Goal: Contribute content: Add original content to the website for others to see

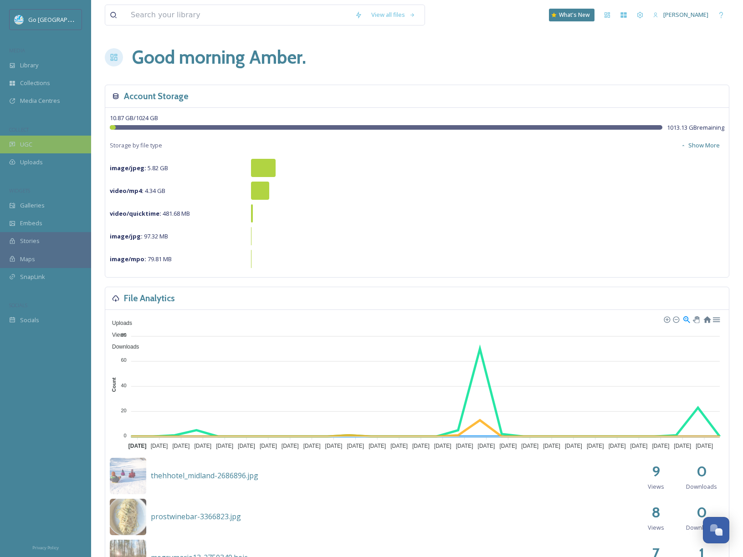
click at [26, 147] on span "UGC" at bounding box center [26, 144] width 12 height 9
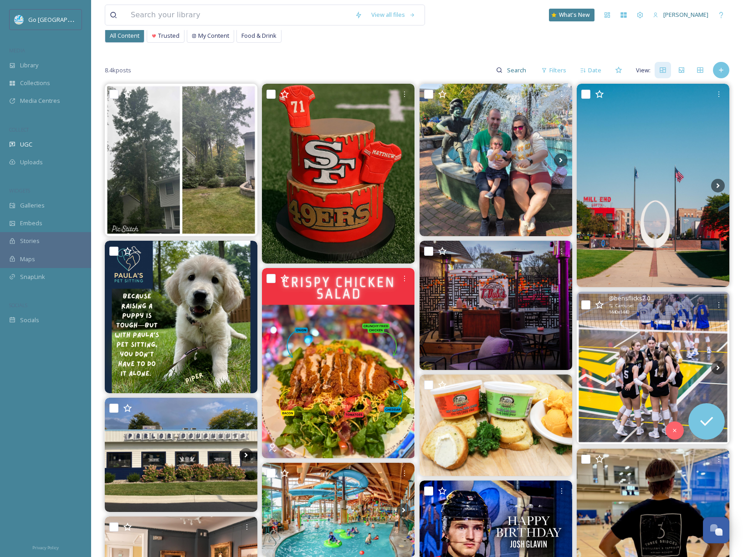
scroll to position [63, 0]
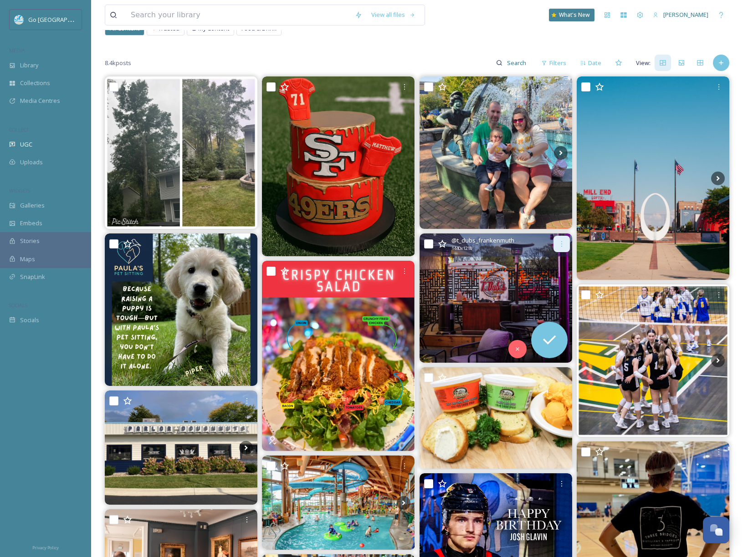
click at [558, 247] on icon at bounding box center [561, 243] width 7 height 7
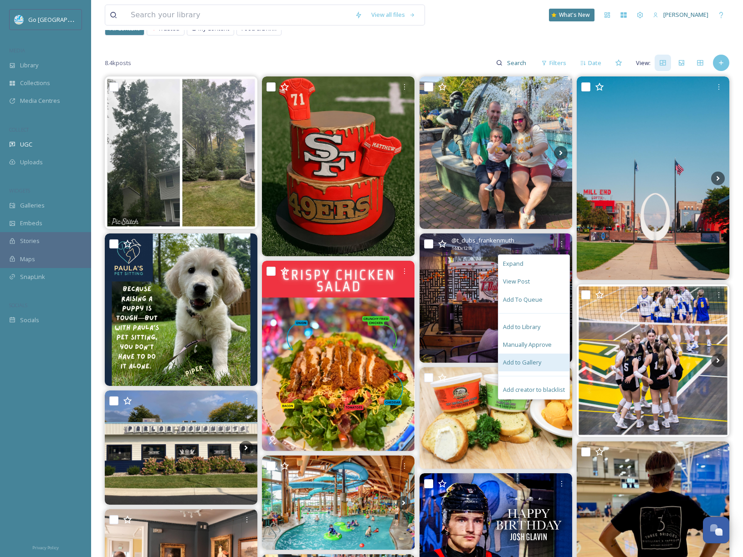
click at [528, 362] on span "Add to Gallery" at bounding box center [522, 362] width 38 height 9
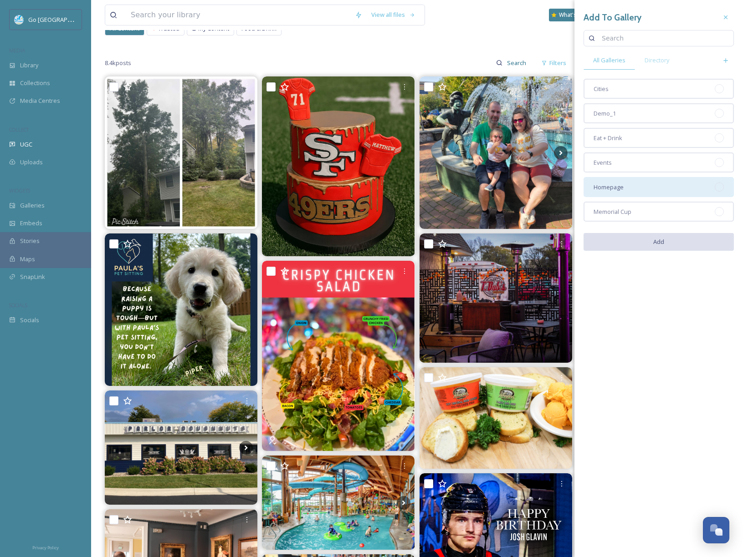
click at [608, 183] on div "Homepage" at bounding box center [658, 187] width 150 height 20
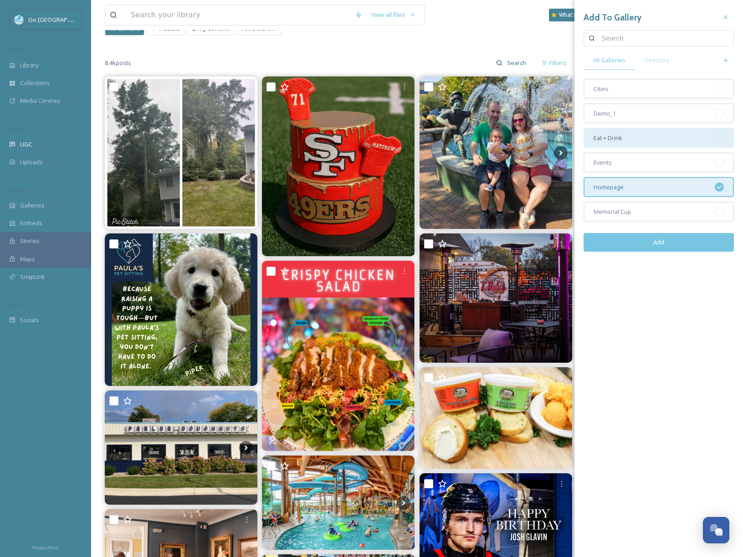
click at [622, 138] on span "Eat + Drink" at bounding box center [607, 138] width 29 height 9
click at [680, 244] on button "Add" at bounding box center [658, 242] width 150 height 19
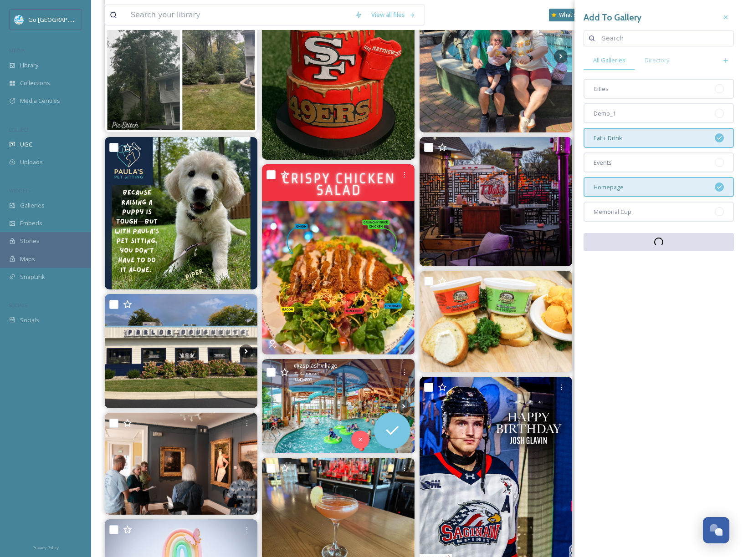
scroll to position [187, 0]
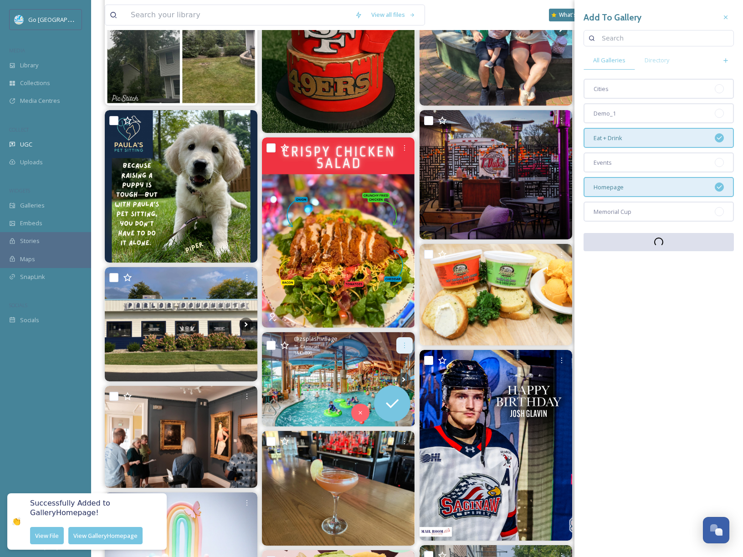
click at [404, 343] on icon at bounding box center [404, 345] width 7 height 7
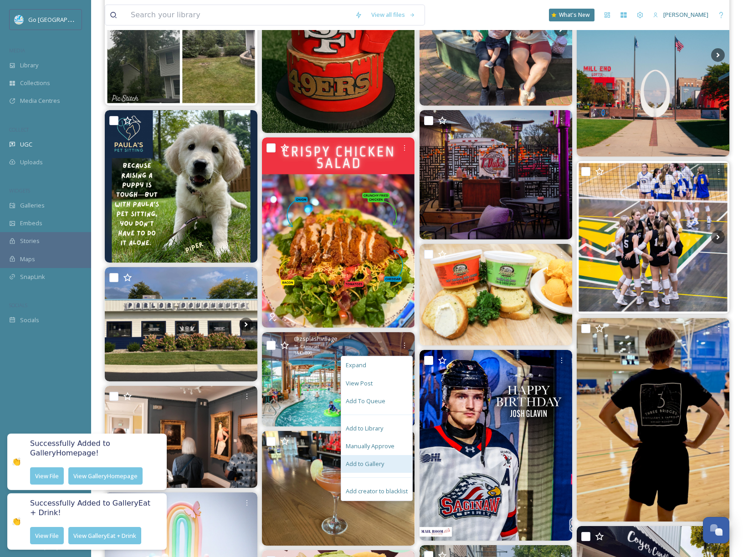
click at [378, 465] on span "Add to Gallery" at bounding box center [365, 464] width 38 height 9
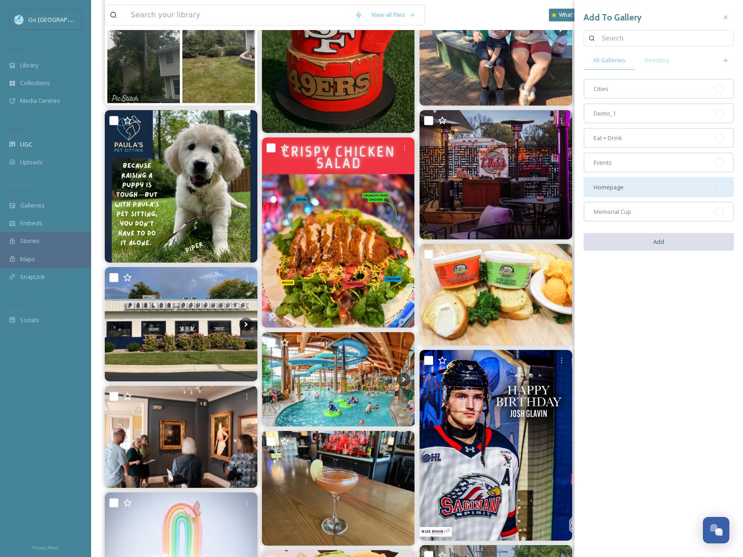
click at [638, 192] on div "Homepage" at bounding box center [658, 187] width 150 height 20
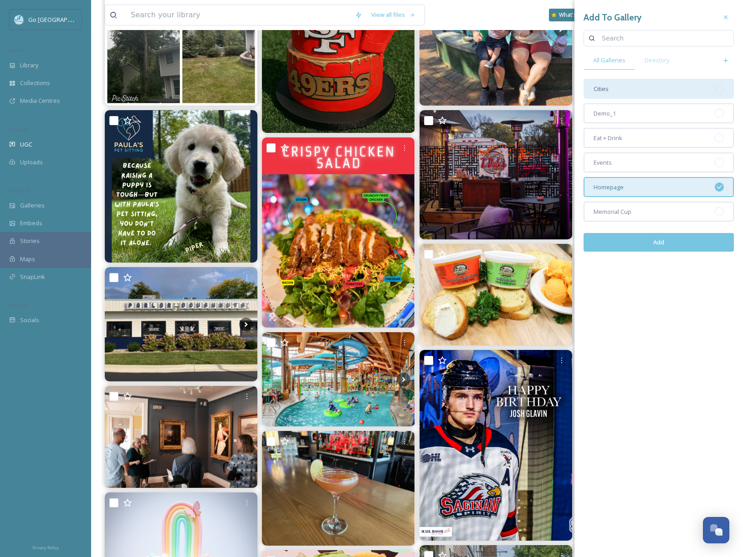
click at [615, 84] on div "Cities" at bounding box center [658, 89] width 150 height 20
click at [668, 237] on button "Add" at bounding box center [658, 242] width 150 height 19
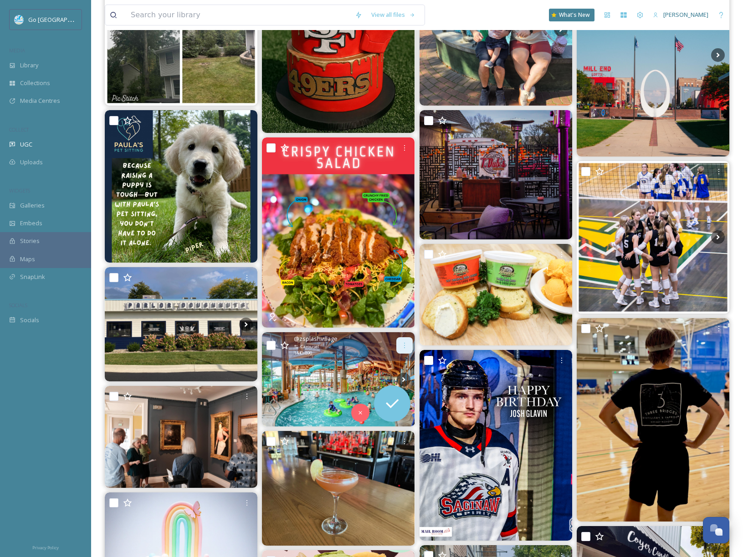
click at [409, 342] on div at bounding box center [404, 345] width 16 height 16
click at [291, 376] on img at bounding box center [338, 379] width 153 height 94
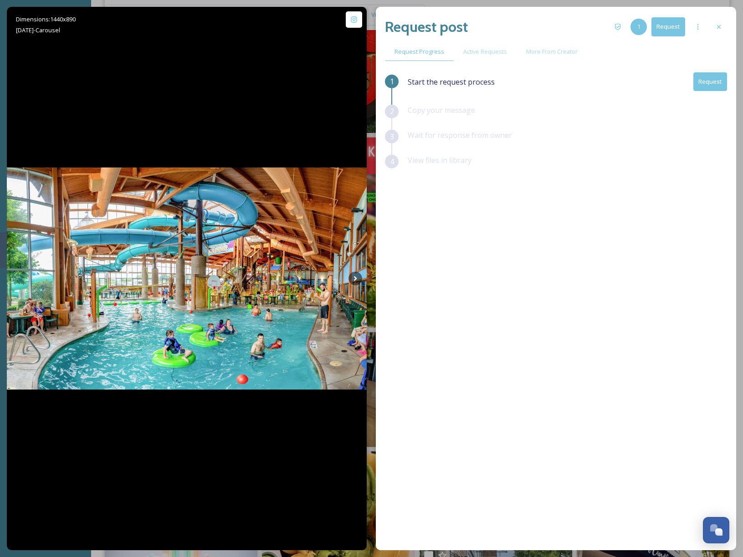
click at [717, 81] on button "Request" at bounding box center [710, 81] width 34 height 19
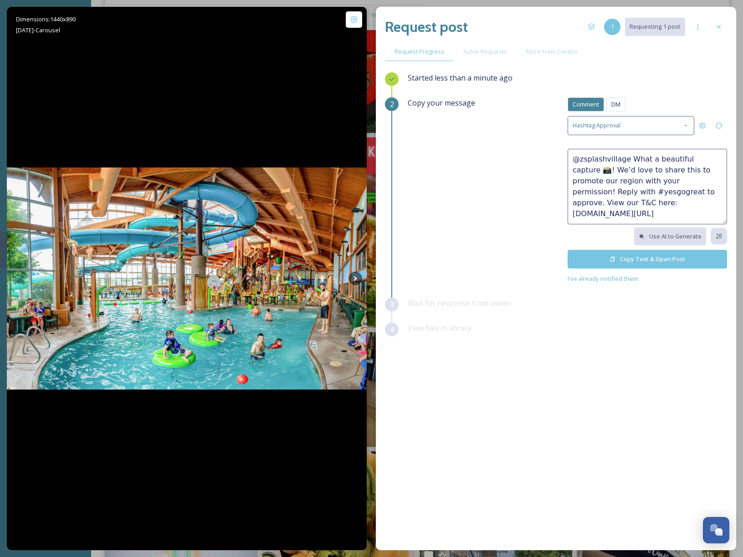
click at [670, 260] on button "Copy Text & Open Post" at bounding box center [647, 259] width 159 height 19
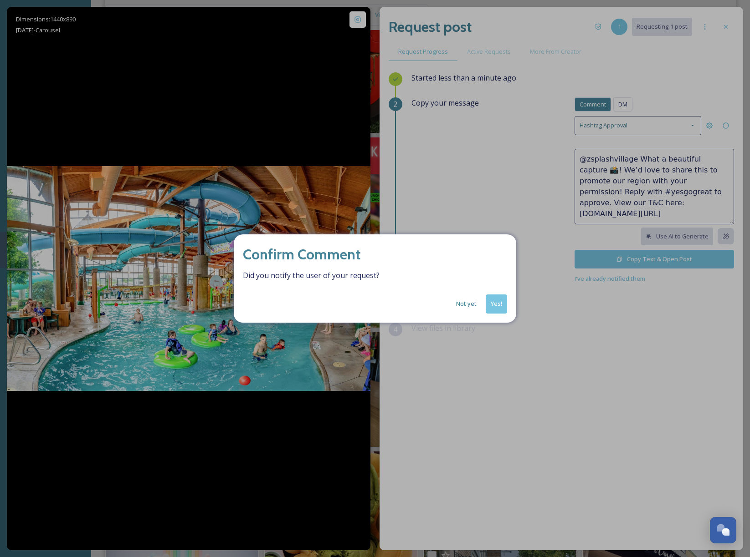
click at [497, 309] on button "Yes!" at bounding box center [496, 304] width 21 height 19
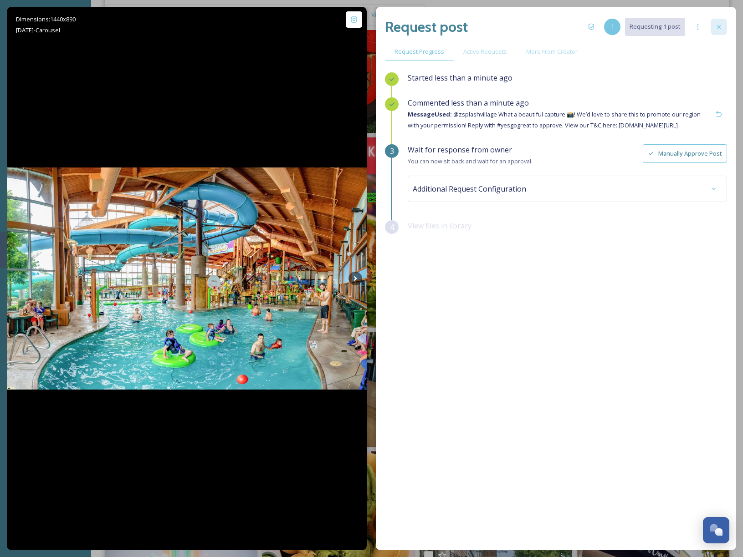
click at [718, 26] on icon at bounding box center [719, 27] width 4 height 4
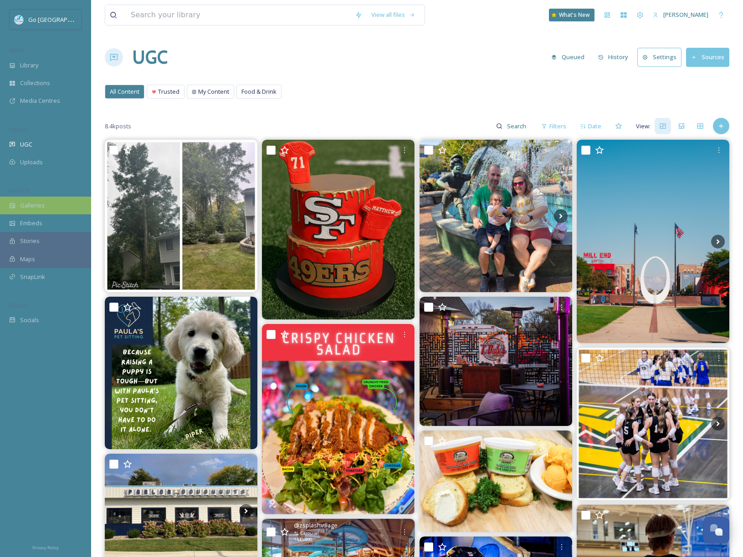
click at [31, 205] on span "Galleries" at bounding box center [32, 205] width 25 height 9
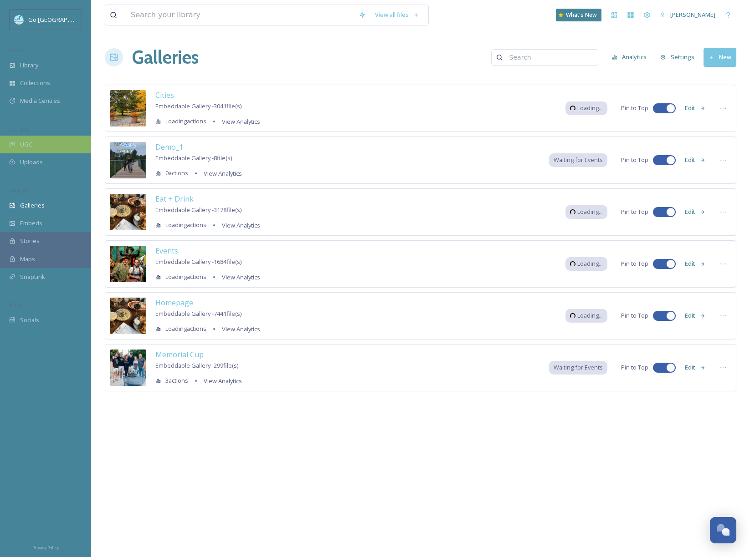
click at [15, 142] on icon at bounding box center [12, 144] width 6 height 6
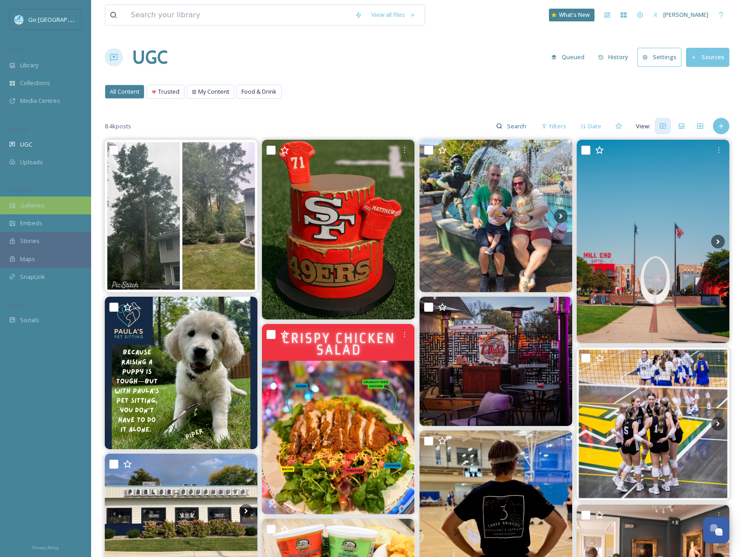
click at [27, 206] on span "Galleries" at bounding box center [32, 205] width 25 height 9
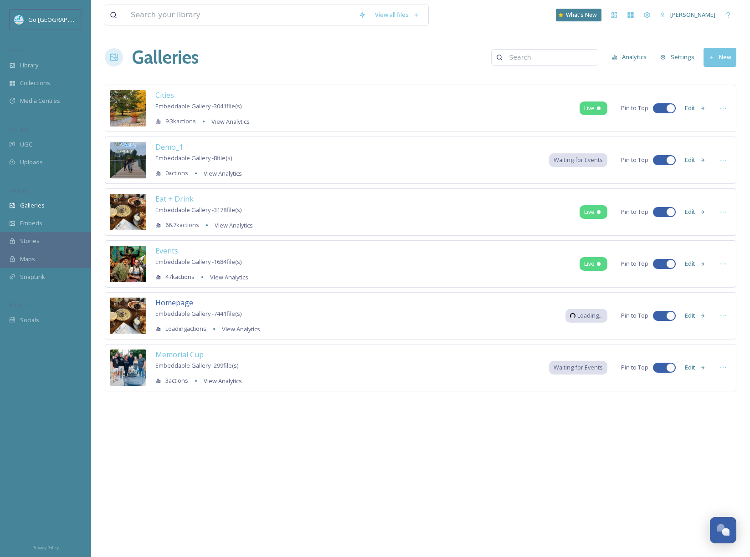
click at [184, 304] on span "Homepage" at bounding box center [174, 303] width 38 height 10
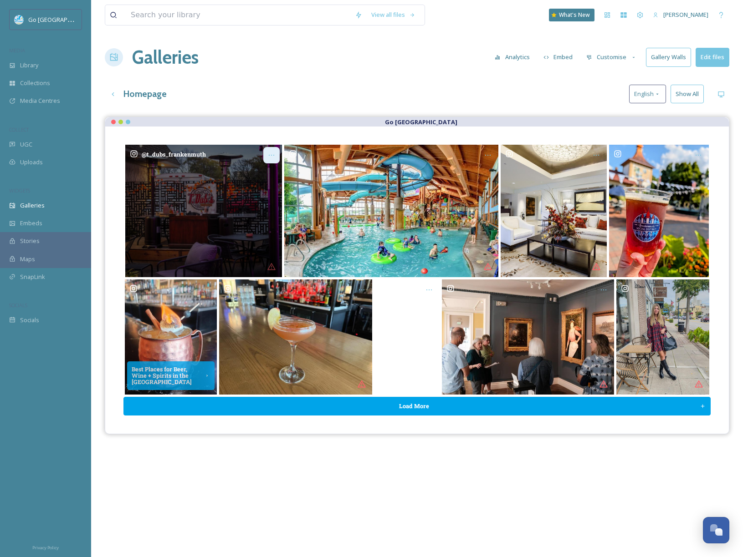
click at [268, 152] on icon "Opens media popup. Media description: t_dubs_frankenmuth-6099193.jpg." at bounding box center [271, 155] width 7 height 7
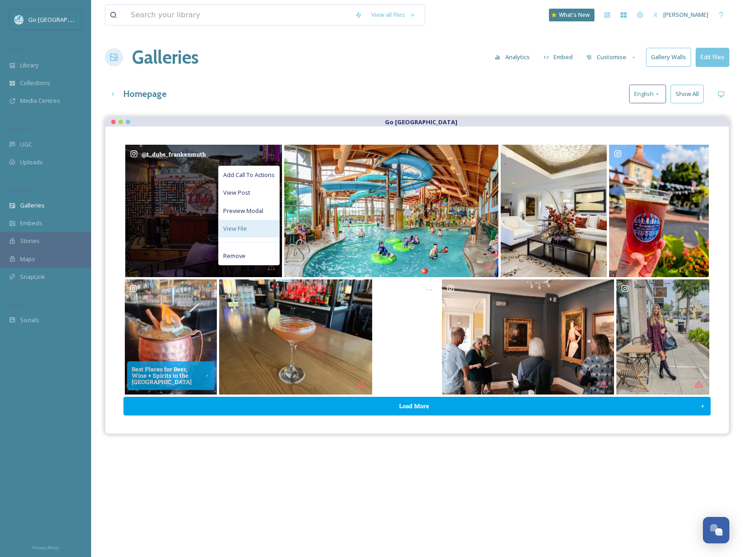
click at [247, 227] on div "View File" at bounding box center [249, 229] width 61 height 18
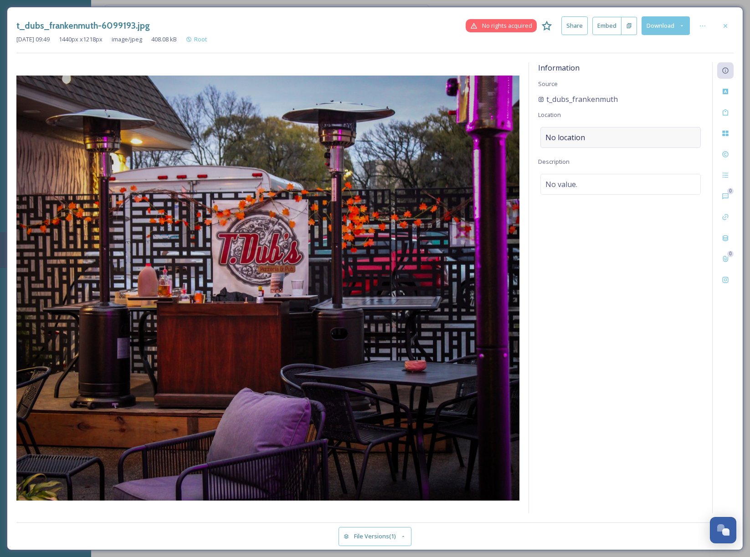
click at [597, 136] on div "No location" at bounding box center [620, 137] width 160 height 21
click at [597, 135] on input at bounding box center [620, 138] width 159 height 20
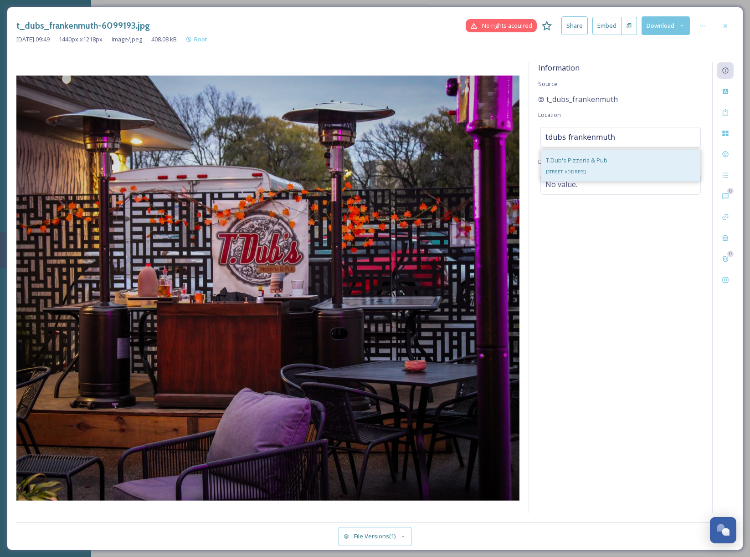
type input "tdubs frankenmuth"
click at [600, 155] on div "T.Dub's Pizzeria & Pub 565 S Main St, Frankenmuth, MI 48734, USA" at bounding box center [576, 166] width 61 height 22
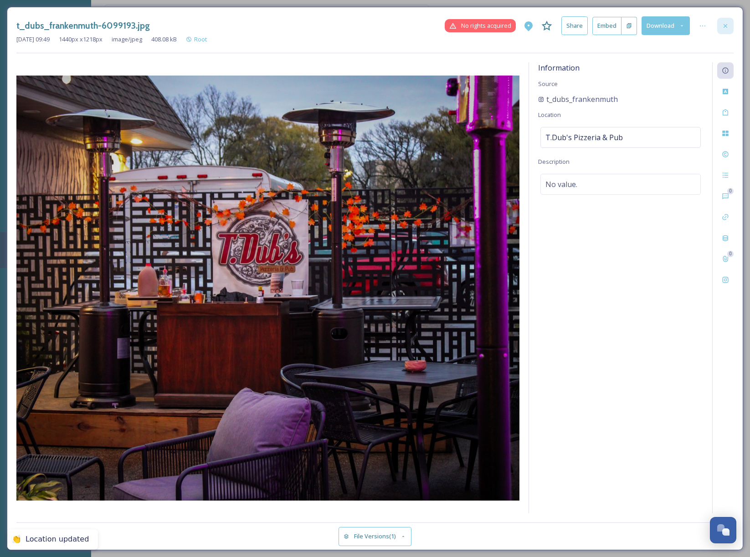
click at [726, 24] on icon at bounding box center [724, 25] width 7 height 7
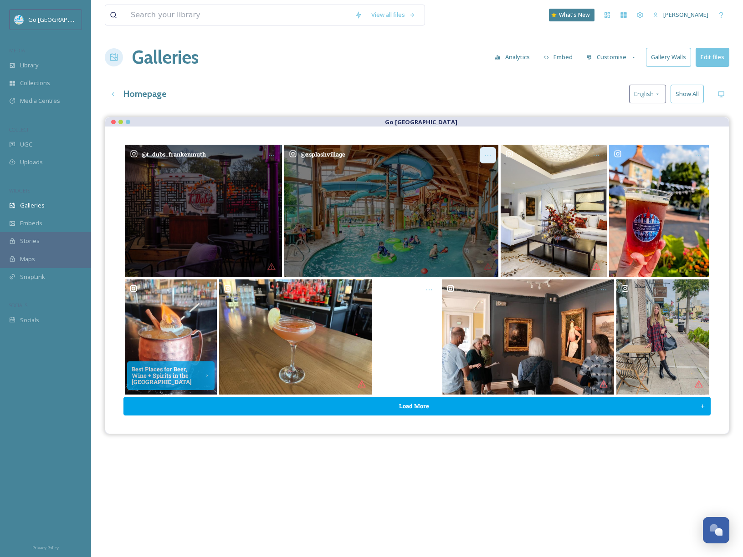
click at [490, 155] on icon "Opens media popup. Media description: zsplashvillage-6099201.jpg." at bounding box center [487, 155] width 7 height 7
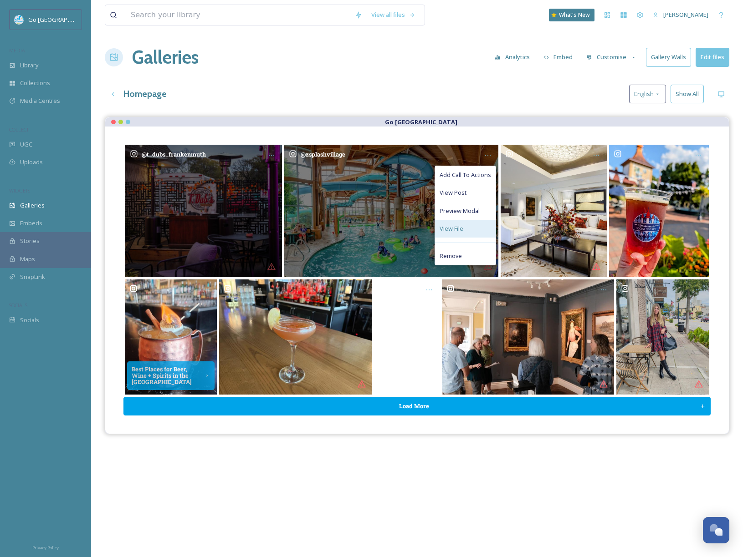
click at [457, 231] on span "View File" at bounding box center [452, 229] width 24 height 9
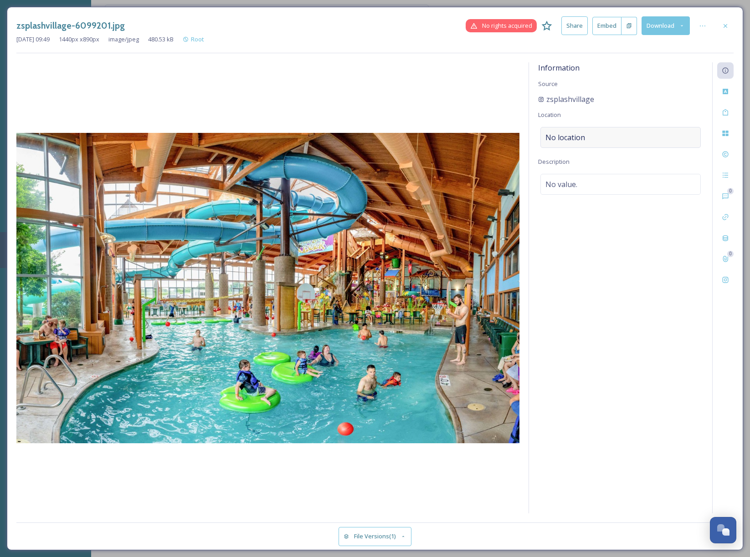
click at [588, 134] on div "No location" at bounding box center [620, 137] width 160 height 21
click at [614, 143] on input at bounding box center [620, 138] width 159 height 20
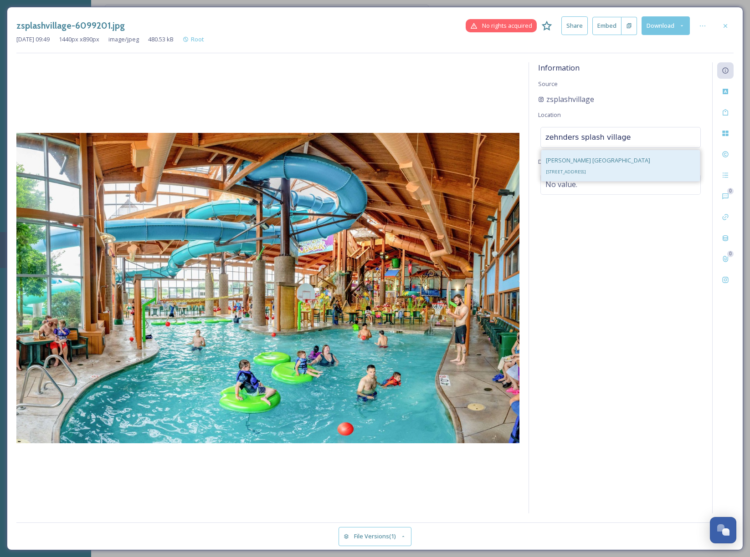
type input "zehnders splash village"
click at [614, 165] on div "Zehnder's Splash Village 1365 S Main St, Frankenmuth, MI 48734, USA" at bounding box center [598, 166] width 104 height 22
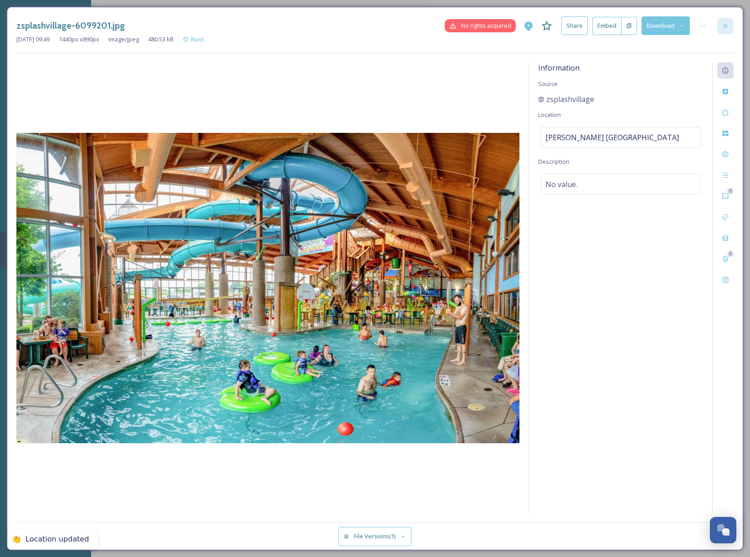
click at [726, 23] on icon at bounding box center [724, 25] width 7 height 7
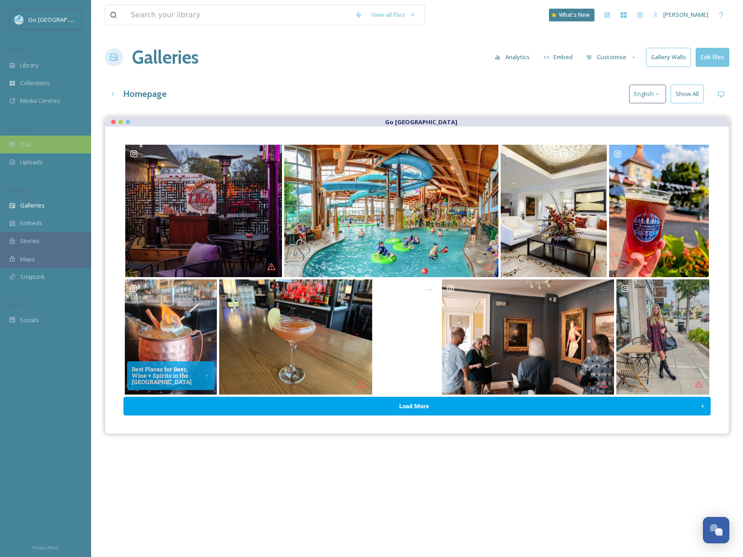
click at [47, 143] on div "UGC" at bounding box center [45, 145] width 91 height 18
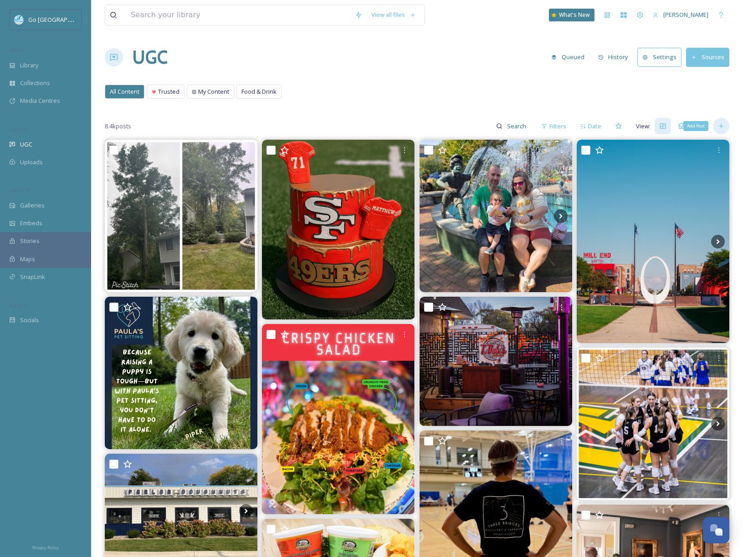
click at [717, 118] on div "Add Post" at bounding box center [721, 126] width 16 height 16
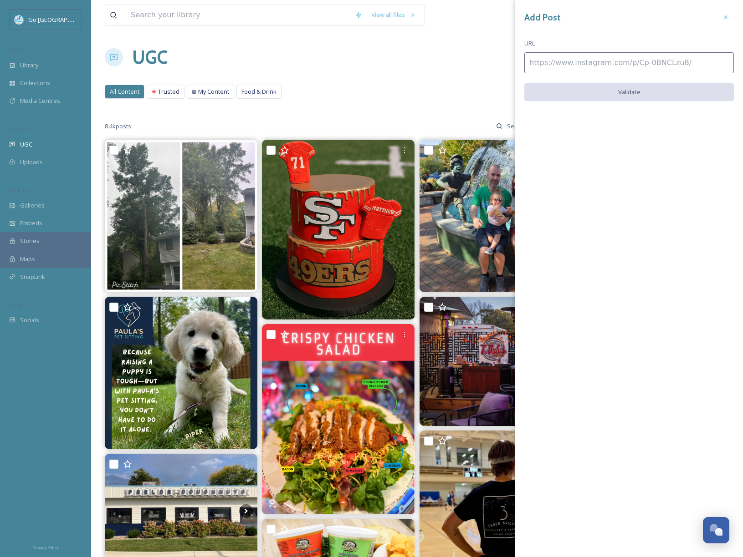
click at [617, 56] on input at bounding box center [629, 62] width 210 height 21
paste input "https://www.instagram.com/p/DPCZMfsDBU6/"
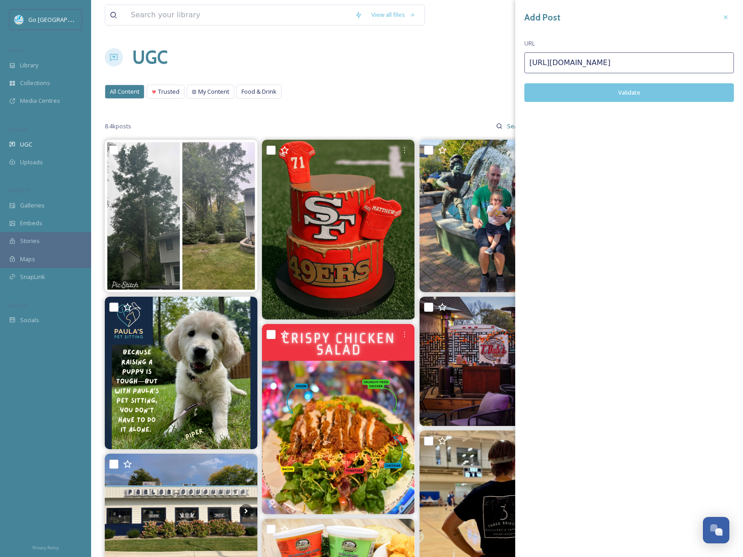
type input "https://www.instagram.com/p/DPCZMfsDBU6/"
click at [619, 86] on button "Validate" at bounding box center [629, 92] width 210 height 19
click at [648, 90] on button "Add Post" at bounding box center [629, 92] width 210 height 19
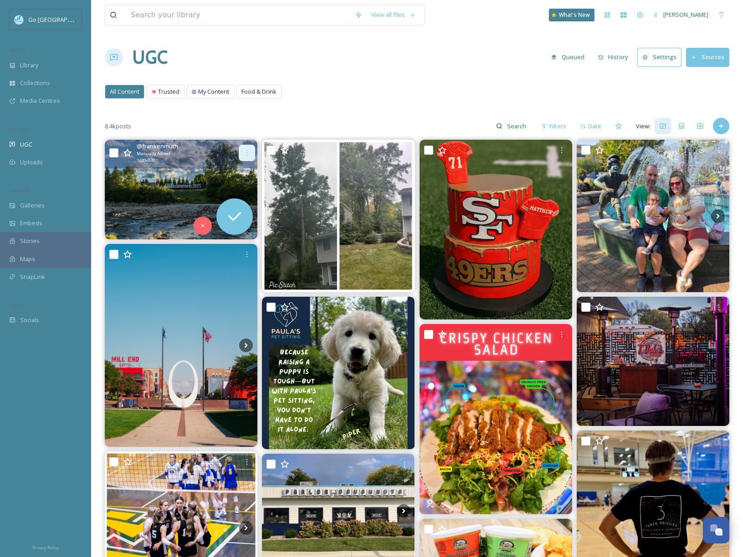
click at [246, 151] on icon at bounding box center [246, 152] width 7 height 7
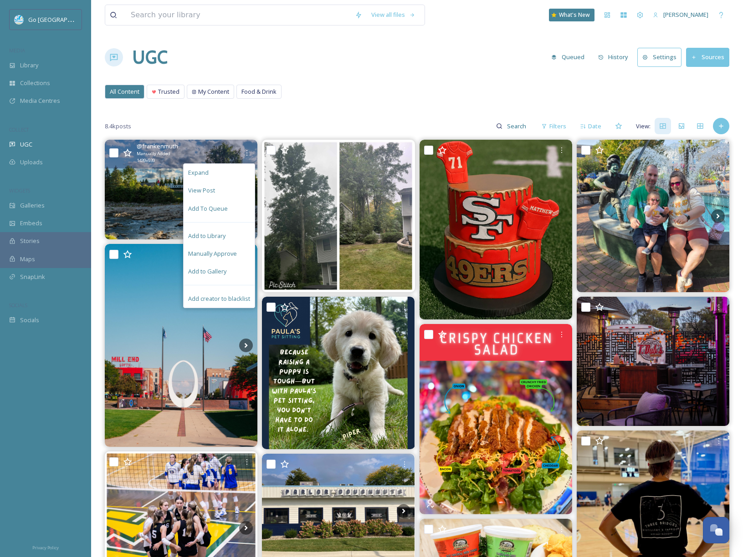
click at [224, 270] on span "Add to Gallery" at bounding box center [207, 271] width 38 height 9
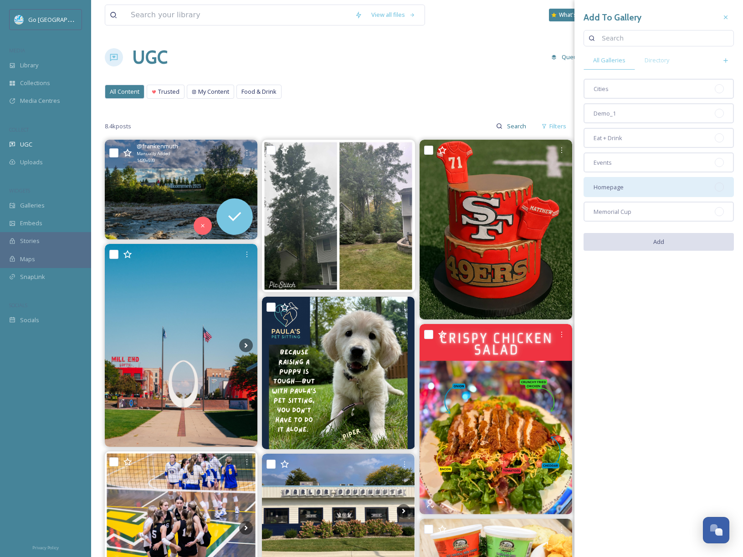
click at [612, 190] on span "Homepage" at bounding box center [608, 187] width 30 height 9
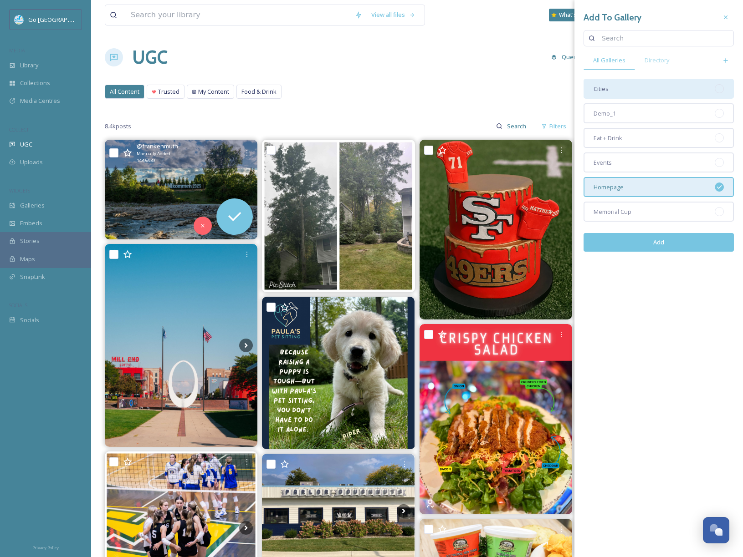
click at [617, 92] on div "Cities" at bounding box center [658, 89] width 150 height 20
click at [676, 242] on button "Add" at bounding box center [658, 242] width 150 height 19
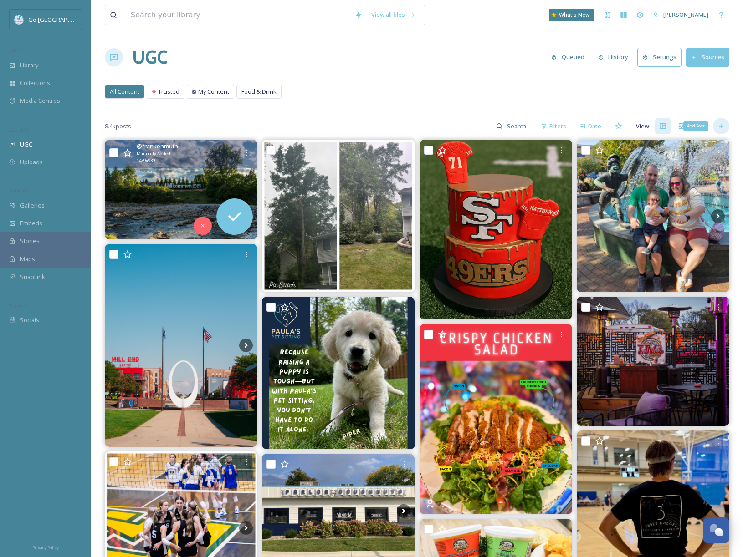
click at [723, 125] on icon at bounding box center [720, 126] width 7 height 7
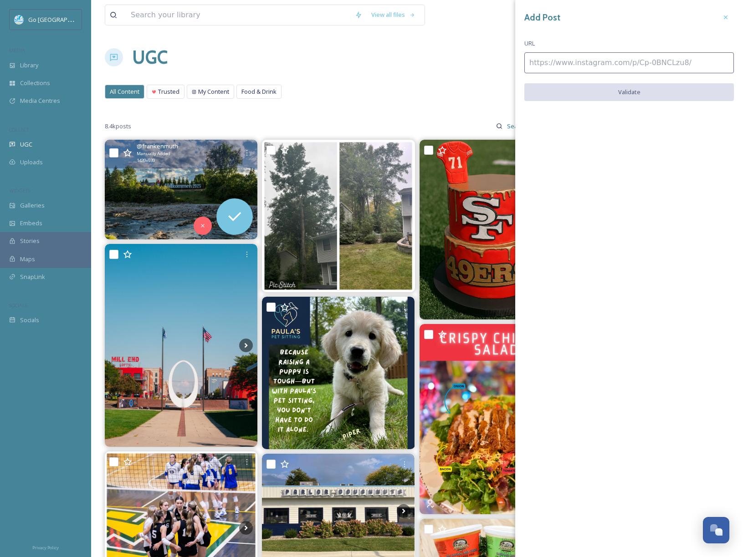
click at [650, 62] on input at bounding box center [629, 62] width 210 height 21
paste input "https://www.instagram.com/p/DPEVOA-ADFf/"
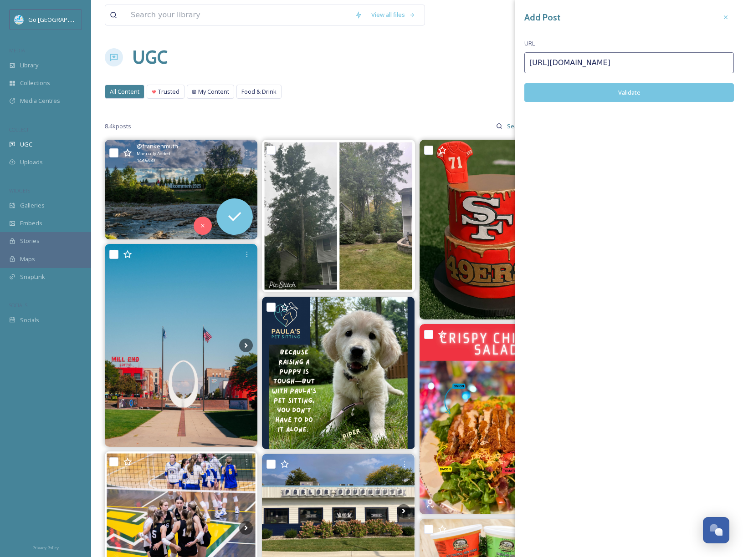
type input "https://www.instagram.com/p/DPEVOA-ADFf/"
click at [637, 96] on button "Validate" at bounding box center [629, 92] width 210 height 19
click at [639, 84] on button "Add Post" at bounding box center [629, 92] width 210 height 19
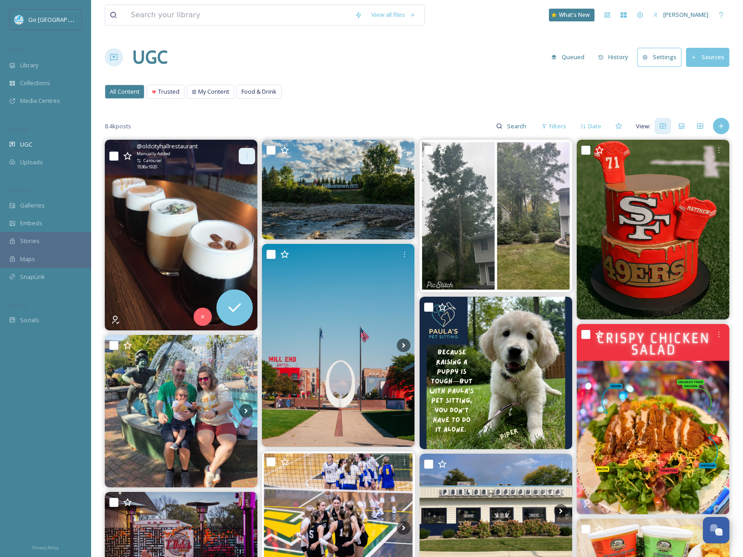
click at [245, 156] on icon at bounding box center [246, 156] width 7 height 7
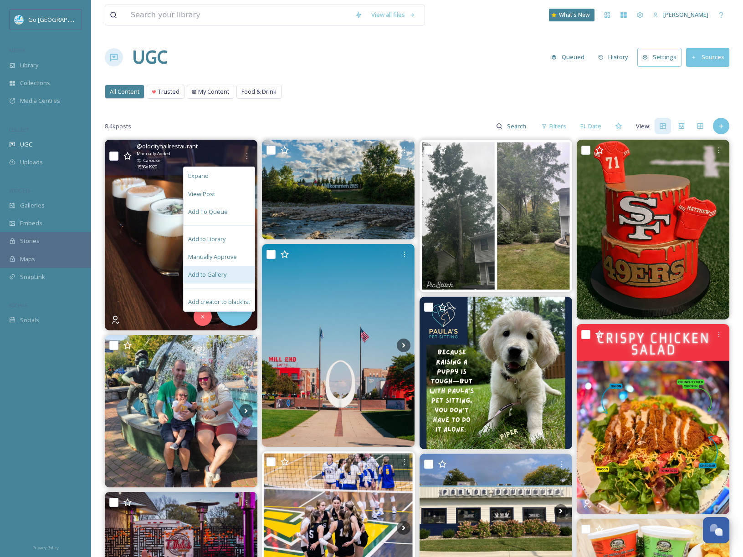
click at [218, 275] on span "Add to Gallery" at bounding box center [207, 275] width 38 height 9
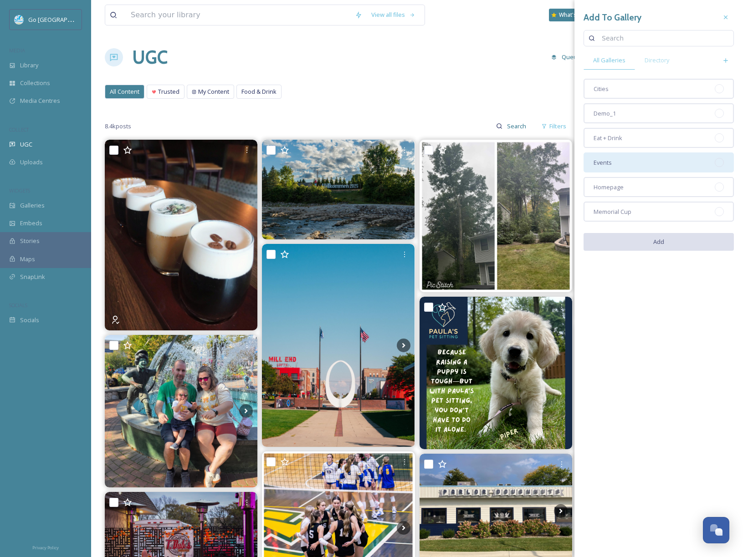
drag, startPoint x: 614, startPoint y: 190, endPoint x: 613, endPoint y: 168, distance: 22.8
click at [614, 190] on span "Homepage" at bounding box center [608, 187] width 30 height 9
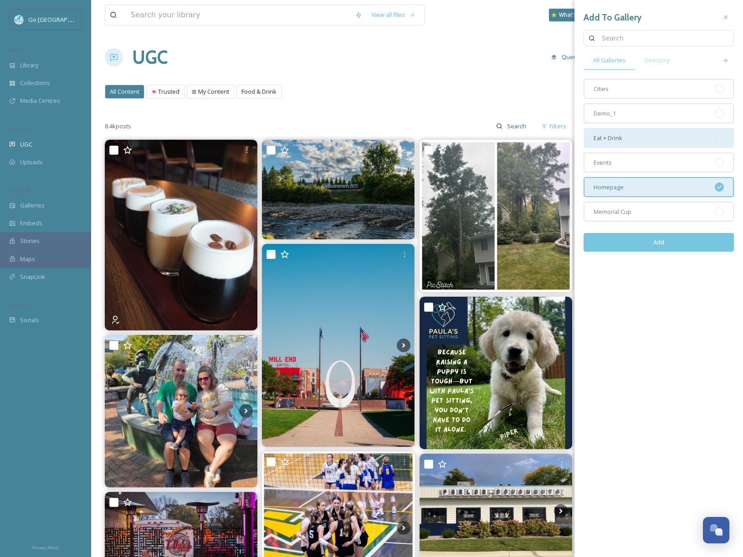
click at [616, 141] on span "Eat + Drink" at bounding box center [607, 138] width 29 height 9
click at [655, 240] on button "Add" at bounding box center [658, 242] width 150 height 19
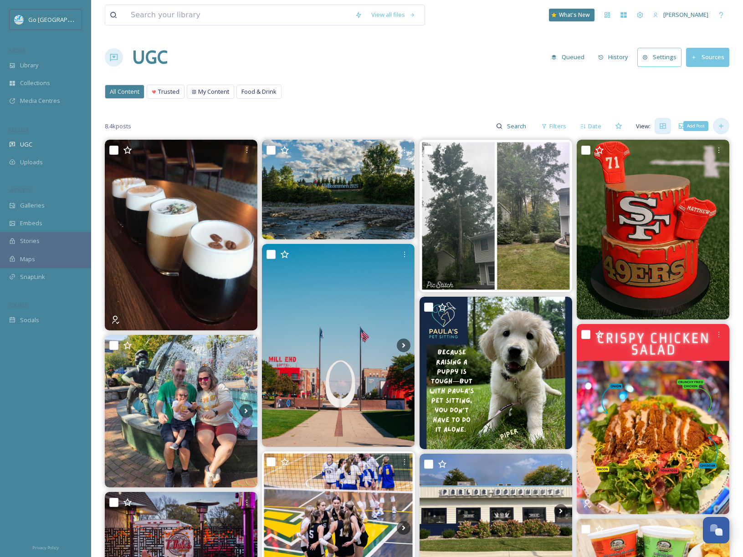
click at [718, 126] on icon at bounding box center [720, 126] width 7 height 7
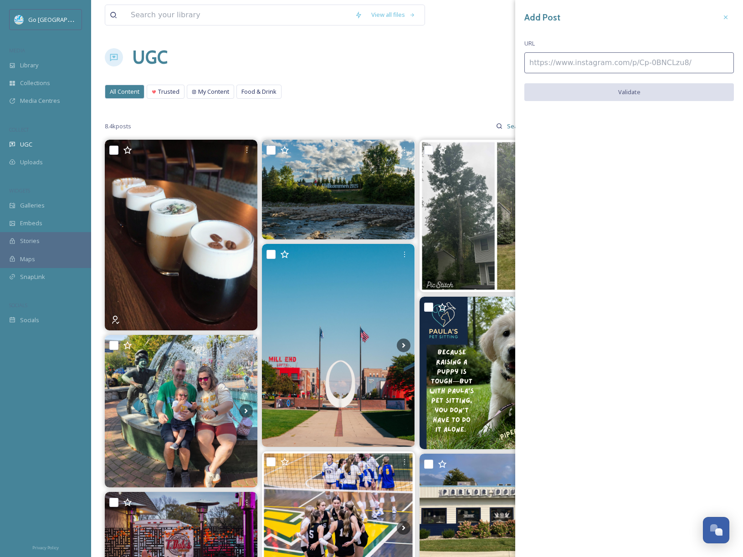
click at [548, 61] on input at bounding box center [629, 62] width 210 height 21
paste input "https://www.instagram.com/p/DPCU1WwjnSK/"
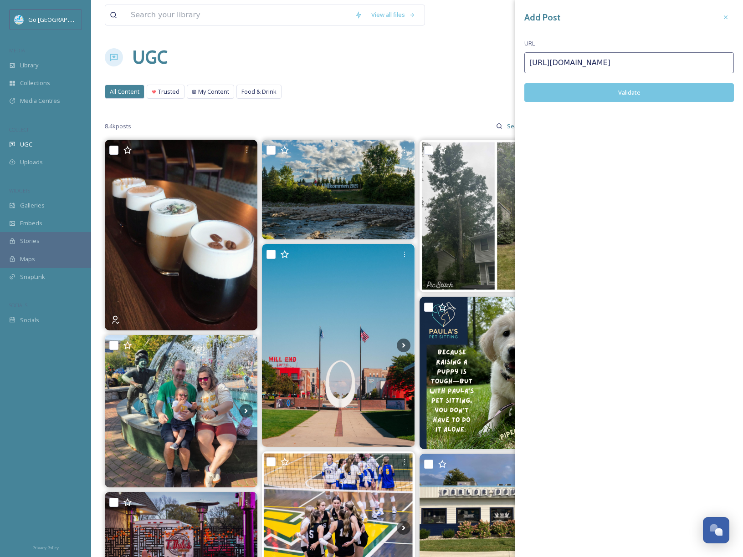
type input "https://www.instagram.com/p/DPCU1WwjnSK/"
click at [620, 91] on button "Validate" at bounding box center [629, 92] width 210 height 19
click at [640, 91] on button "Add Post" at bounding box center [629, 92] width 210 height 19
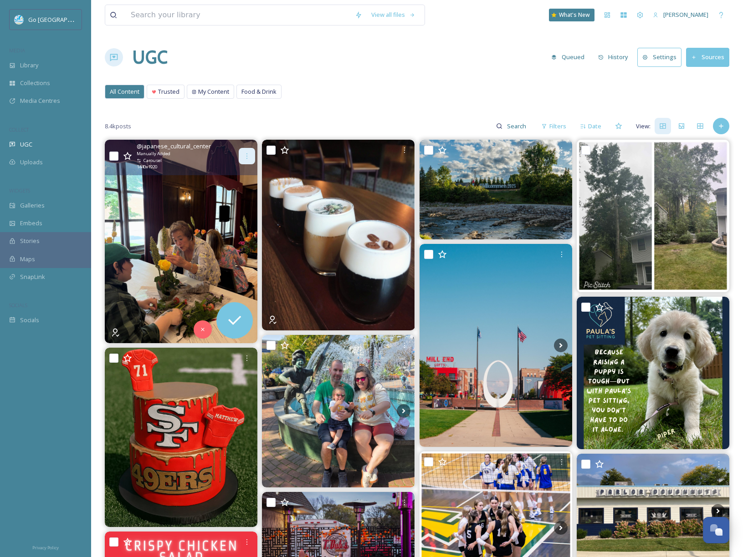
click at [246, 148] on div at bounding box center [247, 156] width 16 height 16
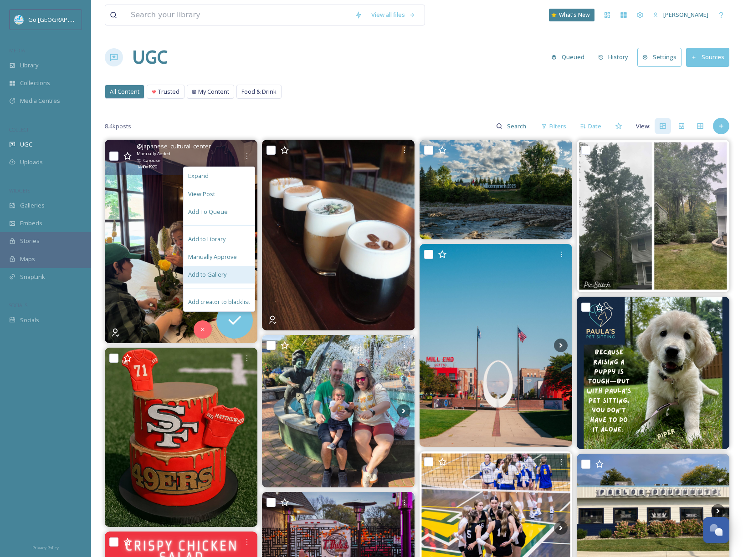
click at [225, 271] on span "Add to Gallery" at bounding box center [207, 275] width 38 height 9
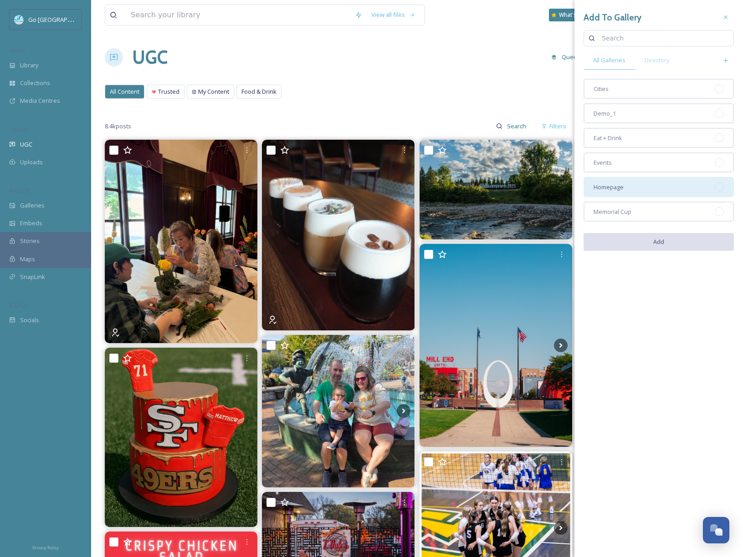
click at [596, 193] on div "Homepage" at bounding box center [658, 187] width 150 height 20
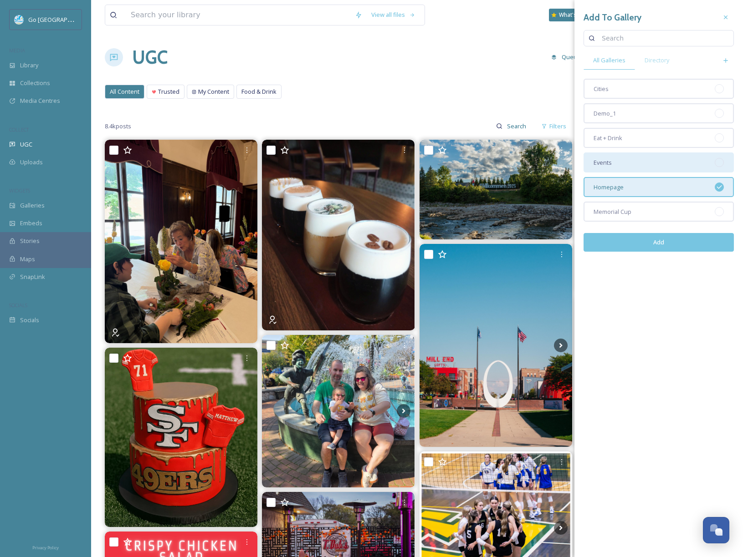
click at [607, 161] on span "Events" at bounding box center [602, 162] width 18 height 9
drag, startPoint x: 653, startPoint y: 235, endPoint x: 648, endPoint y: 241, distance: 7.4
click at [652, 236] on button "Add" at bounding box center [658, 242] width 150 height 19
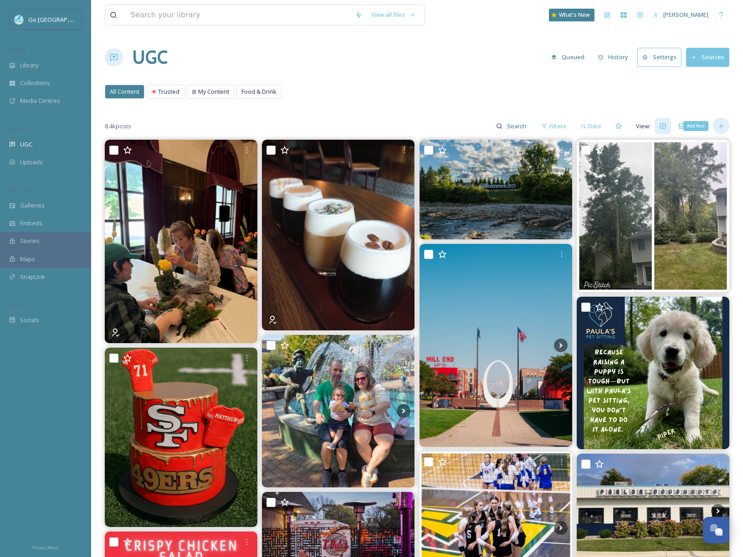
click at [716, 127] on div "Add Post" at bounding box center [721, 126] width 16 height 16
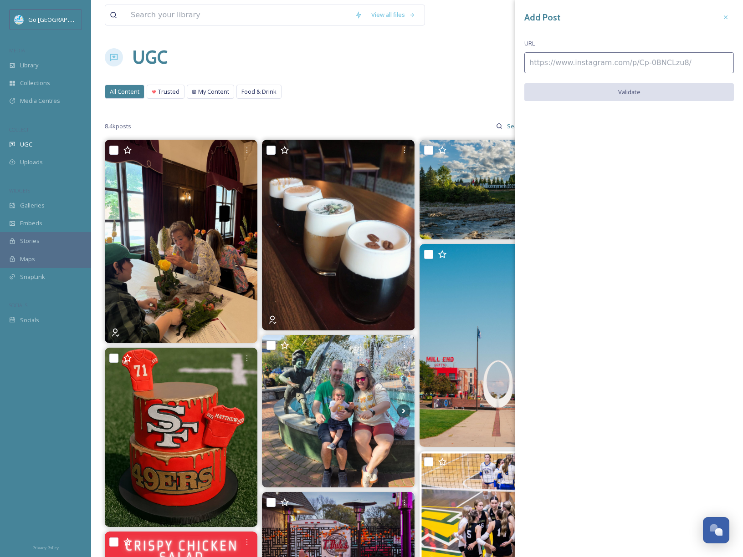
click at [667, 71] on input at bounding box center [629, 62] width 210 height 21
paste input "https://www.instagram.com/p/DPC255oALlU/"
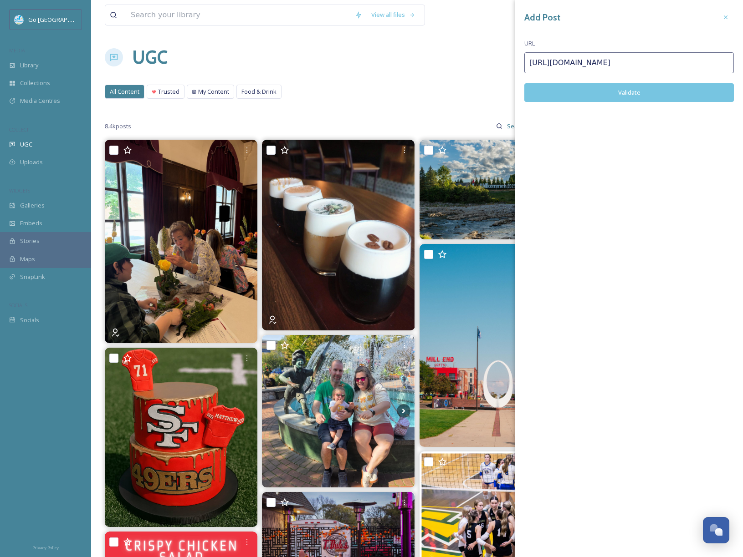
type input "https://www.instagram.com/p/DPC255oALlU/"
click at [641, 89] on button "Validate" at bounding box center [629, 92] width 210 height 19
click at [619, 87] on button "Add Post" at bounding box center [629, 92] width 210 height 19
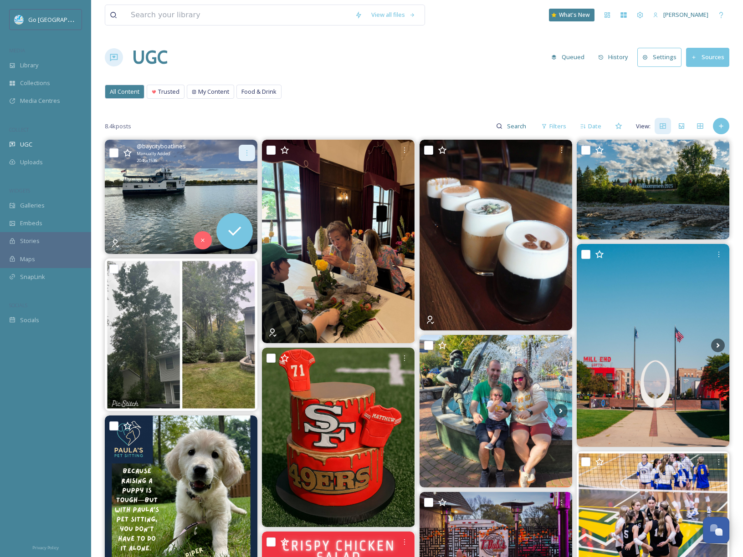
click at [242, 148] on div at bounding box center [247, 153] width 16 height 16
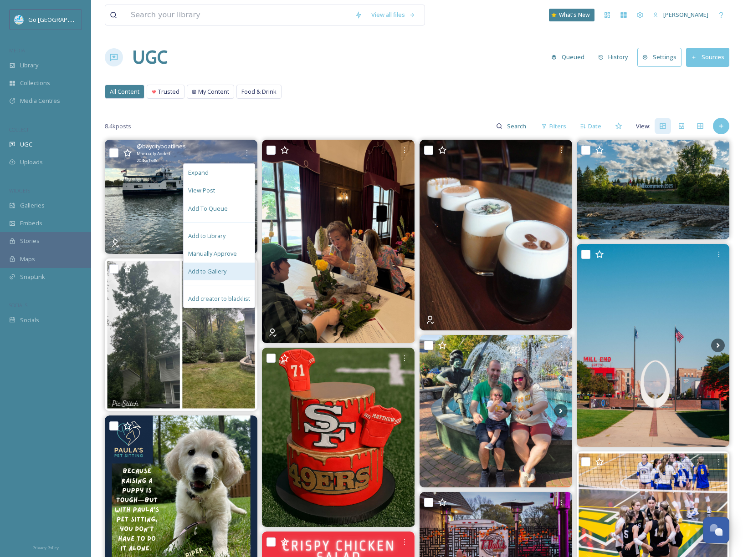
click at [221, 276] on div "Add to Gallery" at bounding box center [219, 272] width 71 height 18
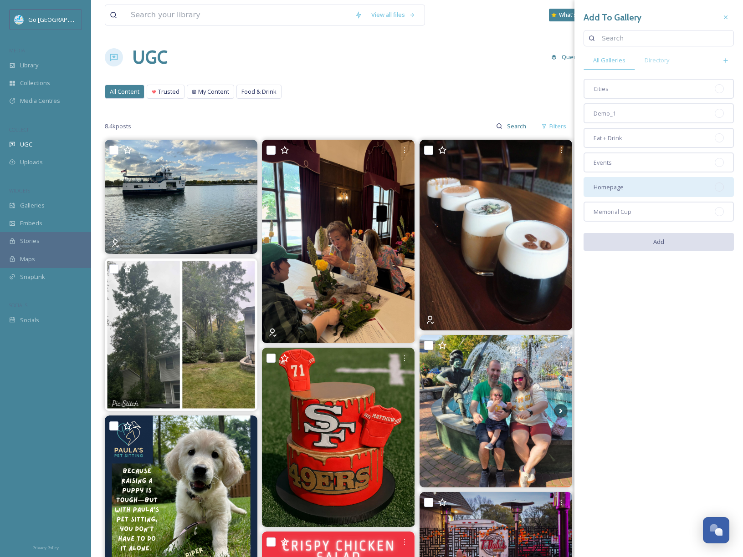
click at [614, 184] on span "Homepage" at bounding box center [608, 187] width 30 height 9
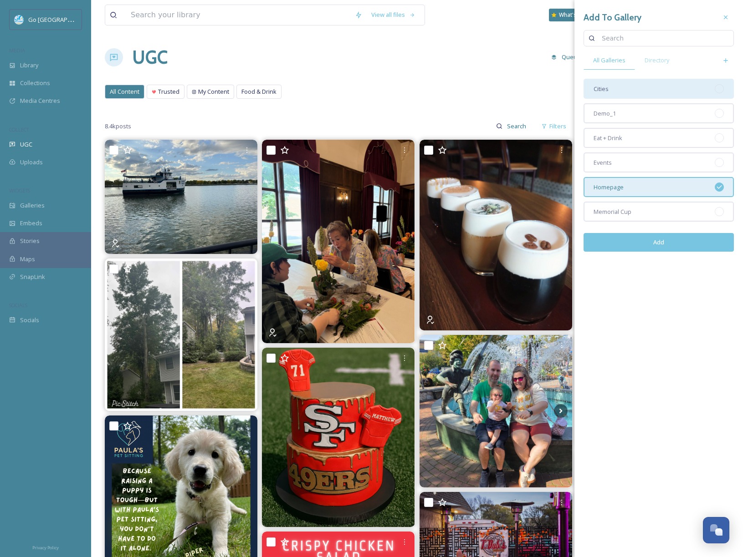
click at [619, 91] on div "Cities" at bounding box center [658, 89] width 150 height 20
click at [660, 242] on button "Add" at bounding box center [658, 242] width 150 height 19
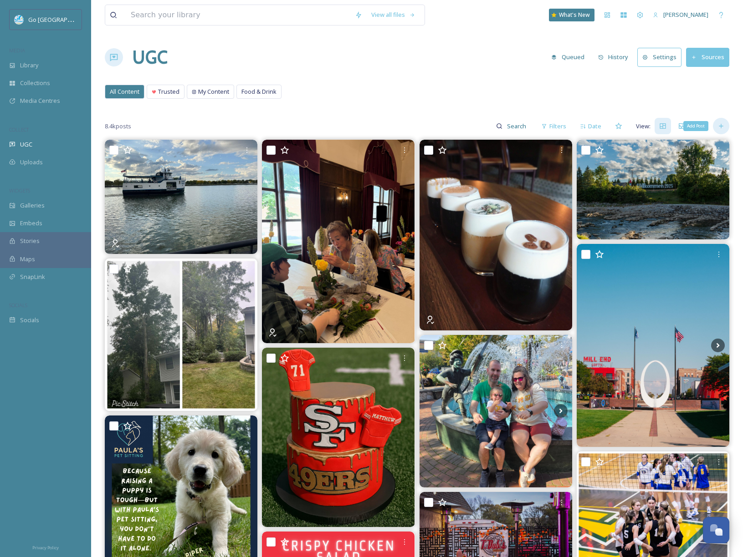
click at [718, 125] on icon at bounding box center [720, 126] width 7 height 7
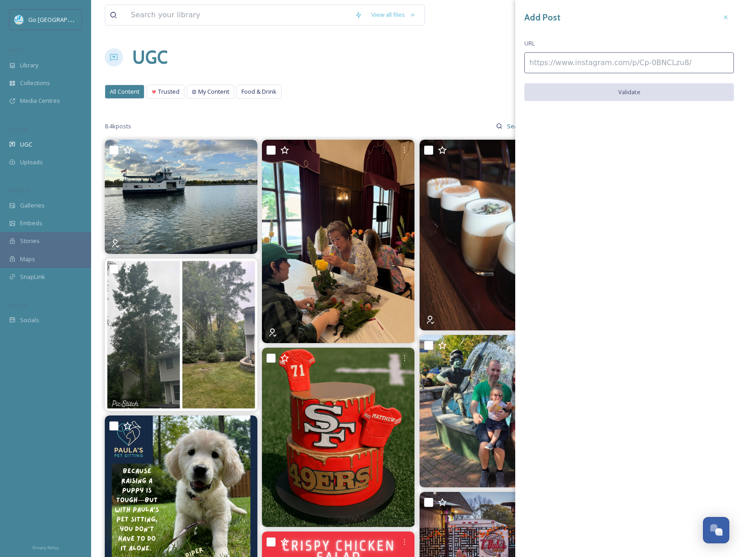
click at [568, 67] on input at bounding box center [629, 62] width 210 height 21
paste input "https://www.instagram.com/p/DPCrm3Jk2jt/"
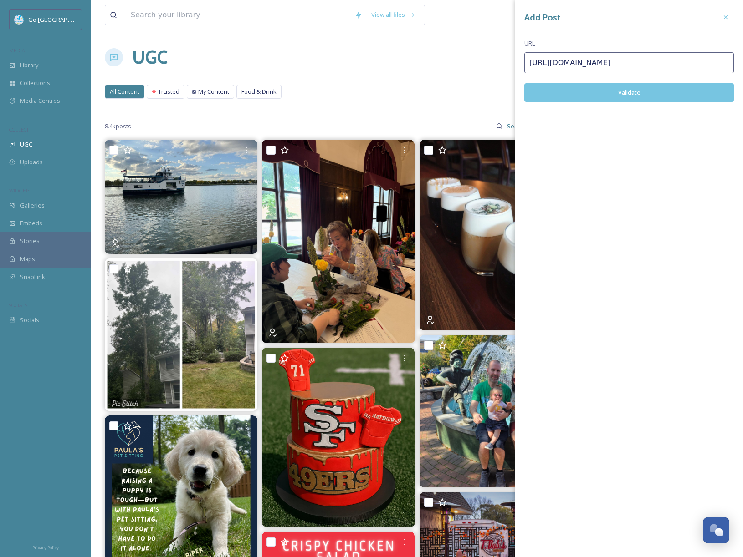
type input "https://www.instagram.com/p/DPCrm3Jk2jt/"
click at [630, 88] on button "Validate" at bounding box center [629, 92] width 210 height 19
click at [636, 91] on button "Add Post" at bounding box center [629, 92] width 210 height 19
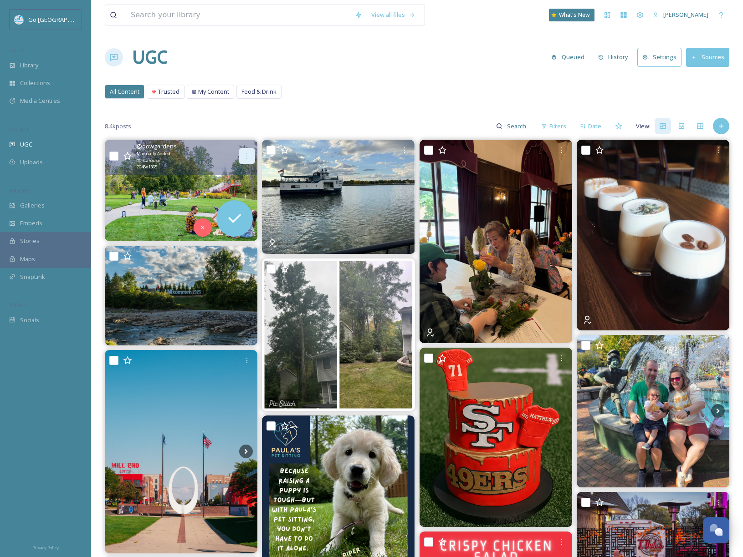
click at [242, 151] on div at bounding box center [247, 156] width 16 height 16
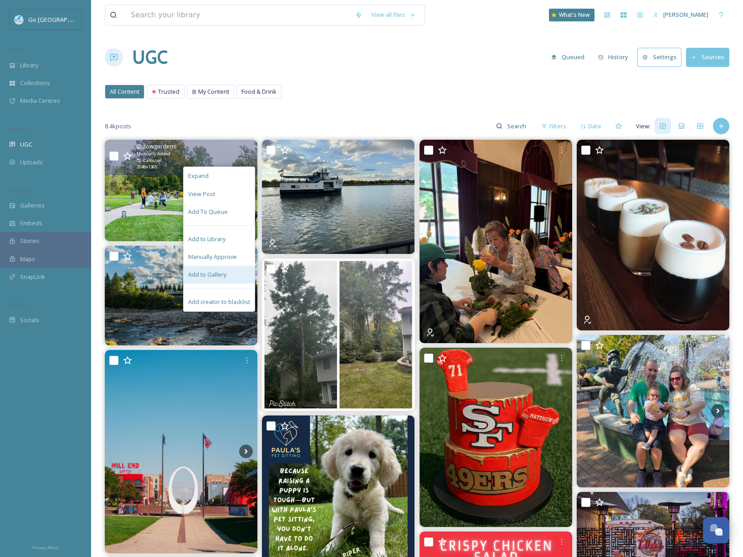
click at [225, 271] on span "Add to Gallery" at bounding box center [207, 275] width 38 height 9
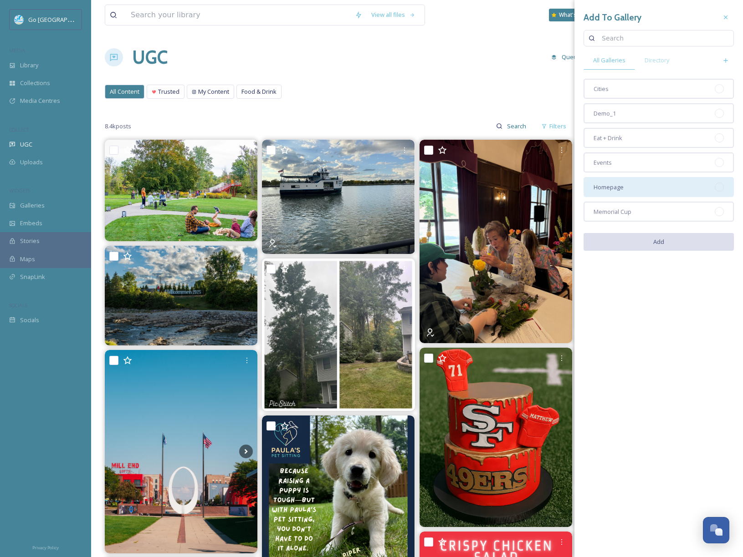
click at [610, 186] on span "Homepage" at bounding box center [608, 187] width 30 height 9
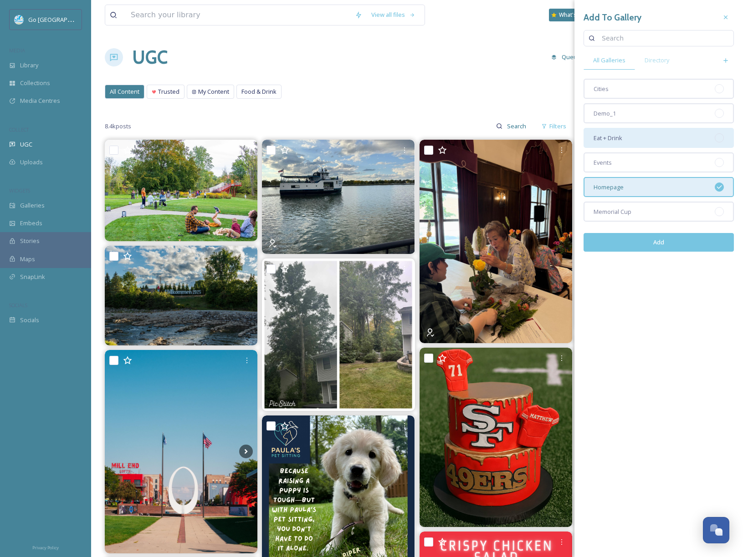
click at [608, 135] on span "Eat + Drink" at bounding box center [607, 138] width 29 height 9
click at [633, 136] on div "Eat + Drink" at bounding box center [658, 138] width 150 height 20
click at [621, 167] on div "Events" at bounding box center [658, 163] width 150 height 20
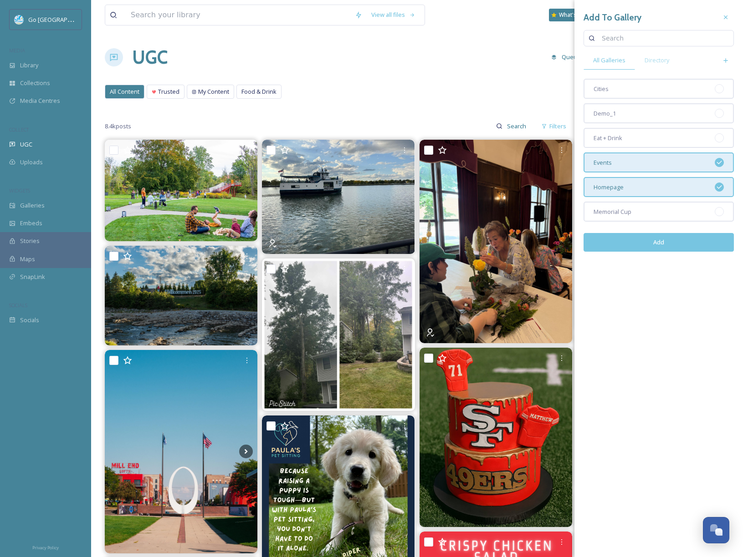
click at [665, 244] on button "Add" at bounding box center [658, 242] width 150 height 19
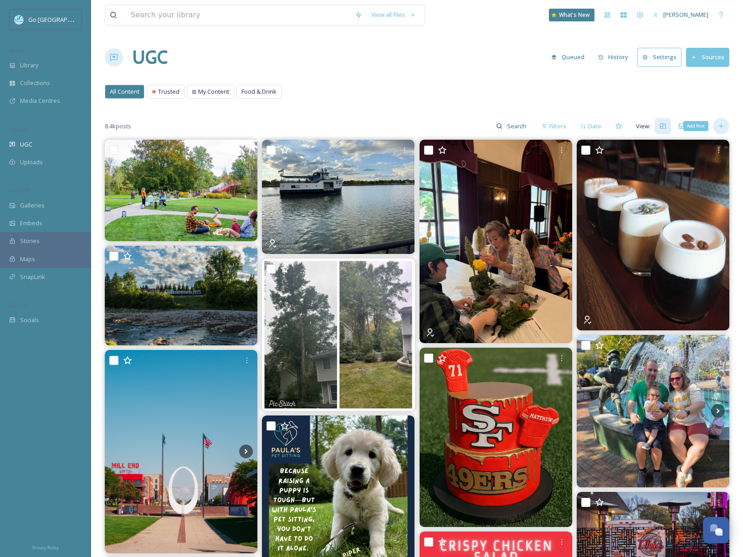
click at [722, 128] on icon at bounding box center [720, 126] width 7 height 7
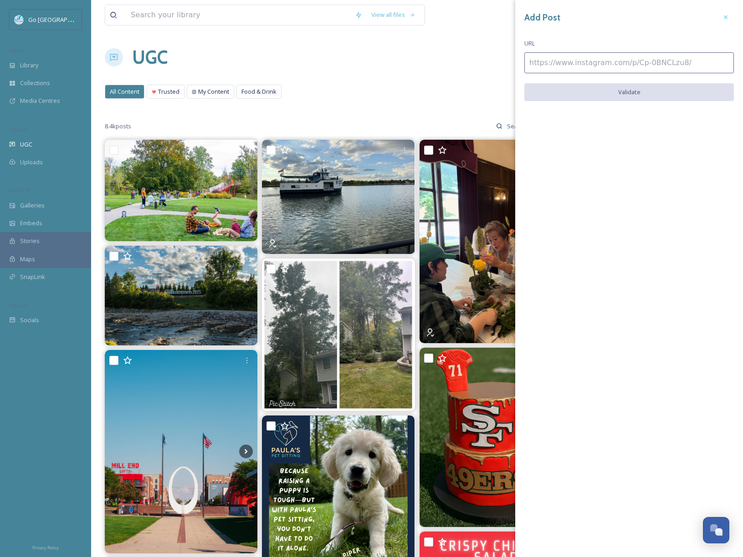
click at [662, 61] on input at bounding box center [629, 62] width 210 height 21
paste input "https://www.instagram.com/p/DPCKkREjhxN/"
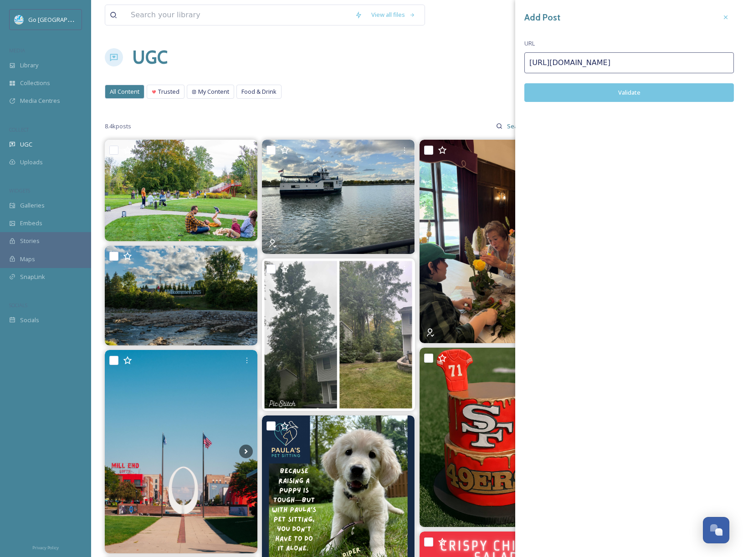
type input "https://www.instagram.com/p/DPCKkREjhxN/"
click at [618, 90] on button "Validate" at bounding box center [629, 92] width 210 height 19
click at [722, 15] on icon at bounding box center [725, 17] width 7 height 7
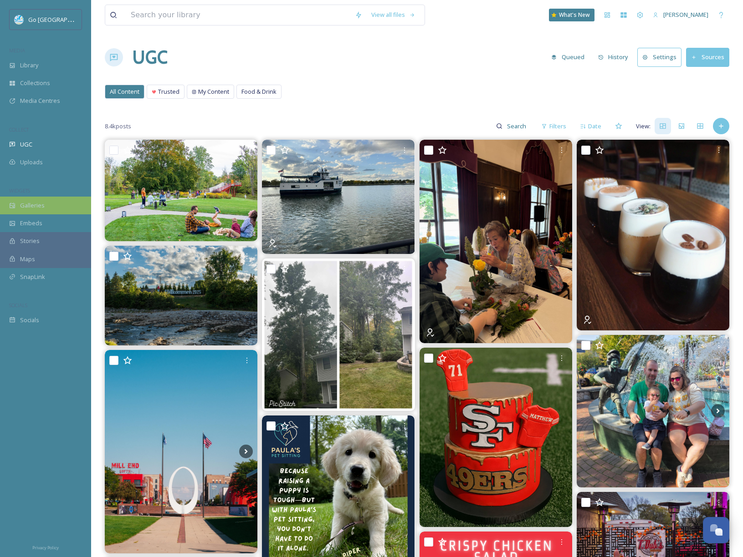
click at [37, 201] on span "Galleries" at bounding box center [32, 205] width 25 height 9
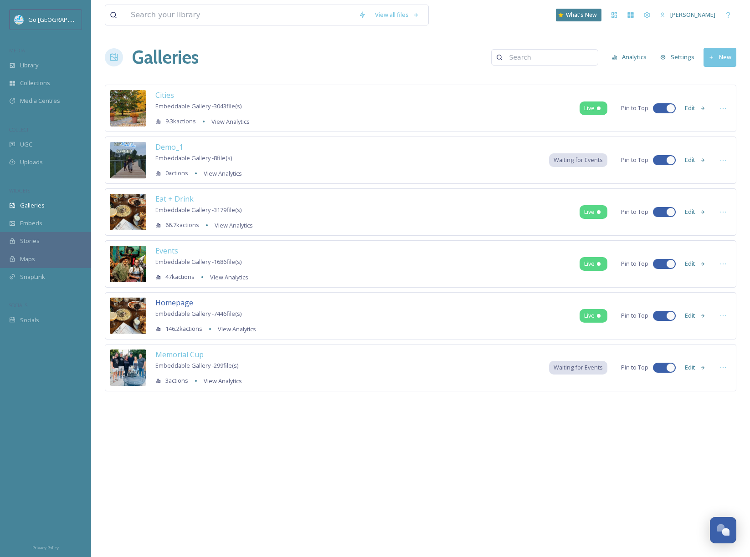
click at [179, 305] on span "Homepage" at bounding box center [174, 303] width 38 height 10
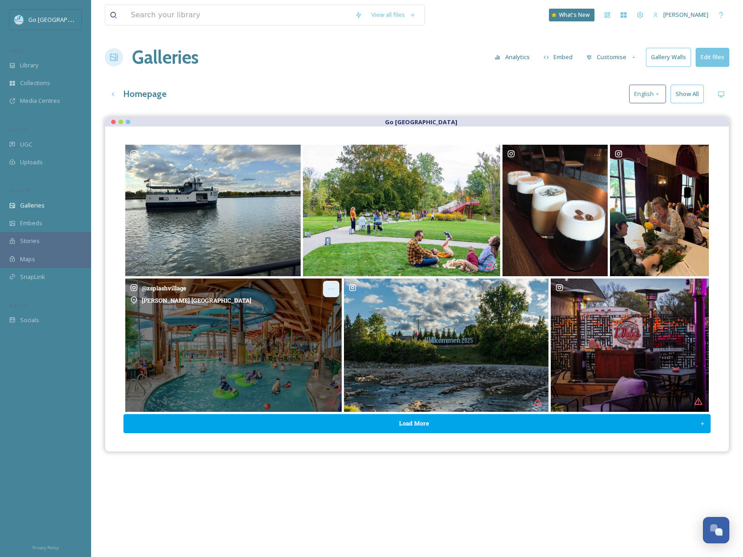
click at [330, 289] on icon "Opens media popup. Media description: zsplashvillage-6099201.jpg." at bounding box center [330, 289] width 7 height 7
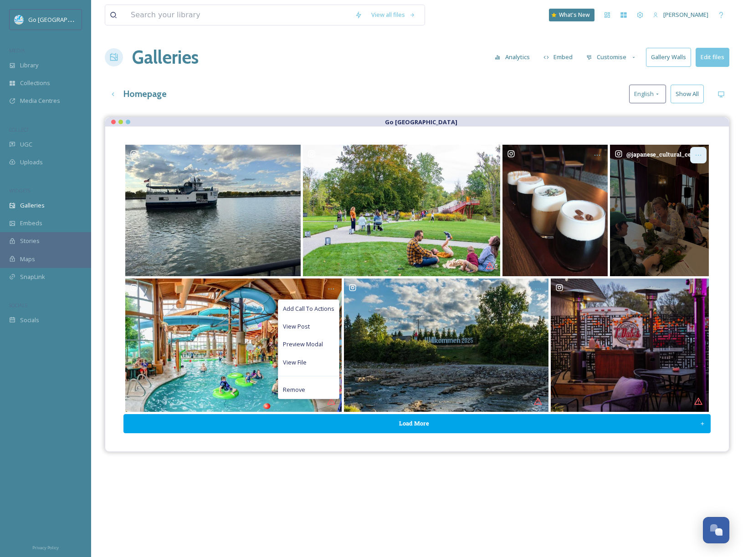
click at [696, 153] on icon "Opens media popup. Media description: japanese_cultural_center-6103817.jpg." at bounding box center [698, 155] width 7 height 7
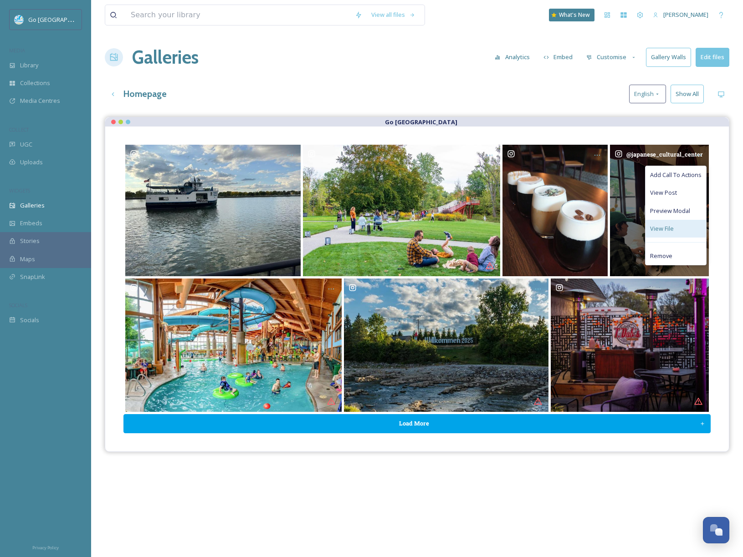
click at [692, 225] on div "View File" at bounding box center [675, 229] width 61 height 18
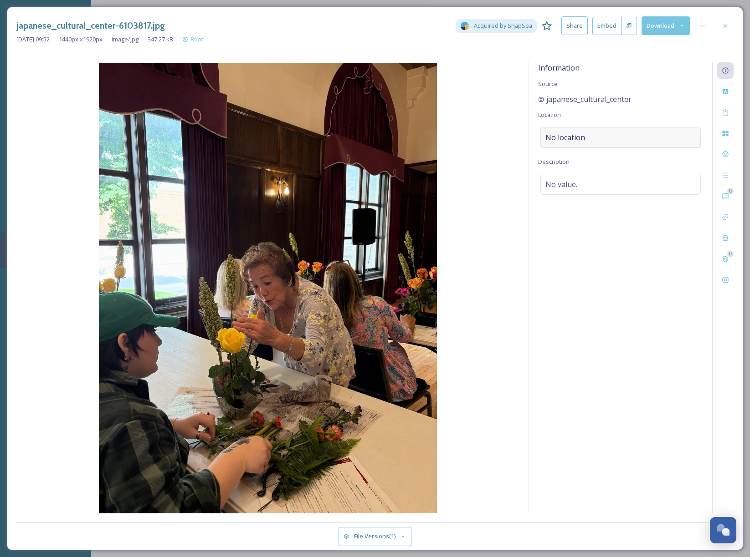
click at [556, 136] on span "No location" at bounding box center [565, 137] width 40 height 11
click at [591, 140] on input at bounding box center [620, 138] width 159 height 20
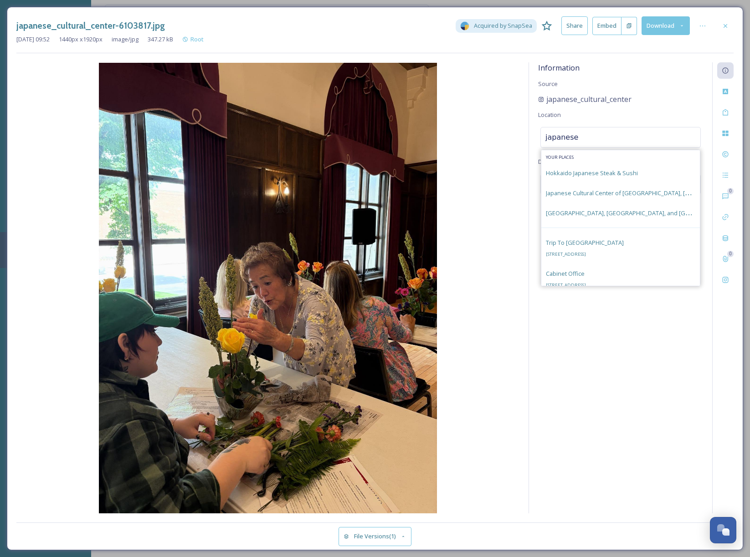
click at [551, 135] on input "japanese" at bounding box center [620, 138] width 159 height 20
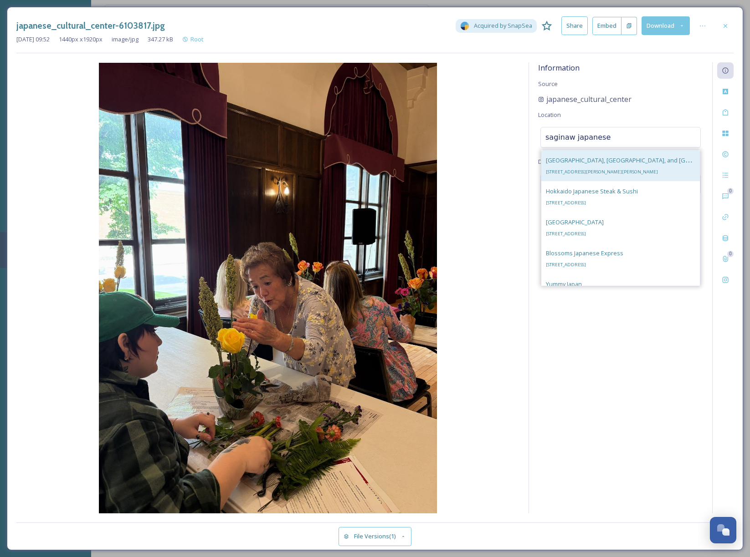
type input "saginaw japanese"
click at [641, 166] on div "Japanese Cultural Center, Tea House, and Gardens of Saginaw 527 Ezra Rust Dr, S…" at bounding box center [620, 166] width 149 height 22
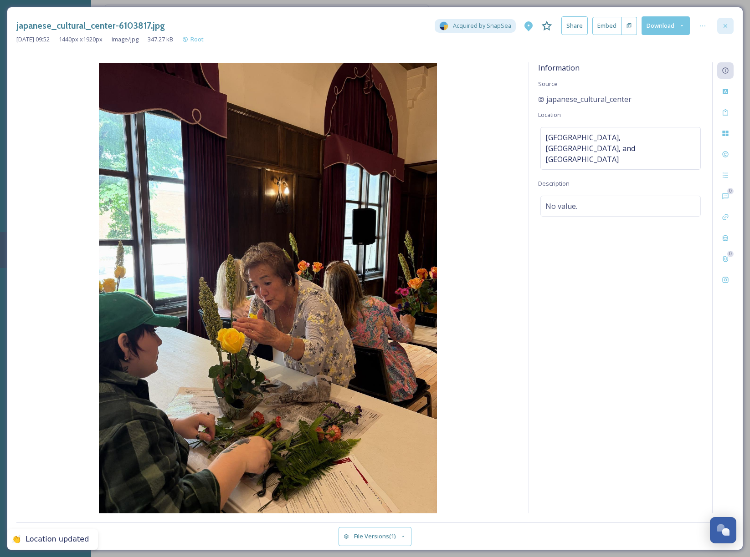
click at [726, 23] on icon at bounding box center [724, 25] width 7 height 7
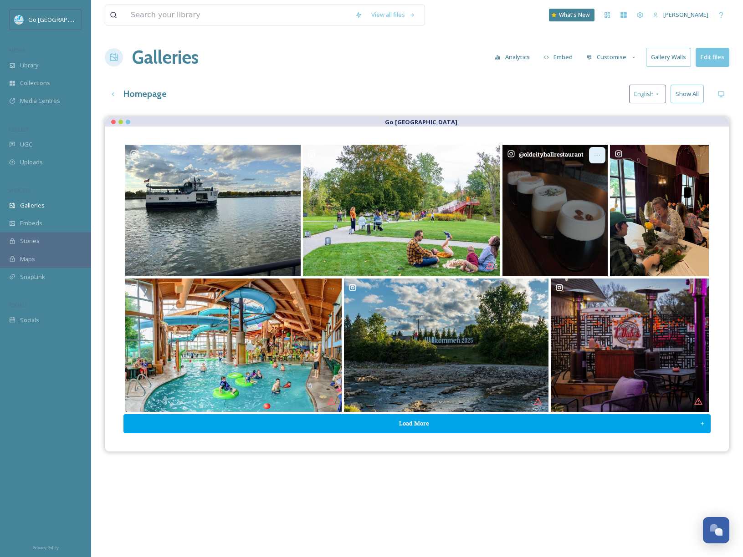
click at [595, 151] on div "Opens media popup. Media description: oldcityhallrestaurant-6103816.jpg." at bounding box center [597, 155] width 16 height 16
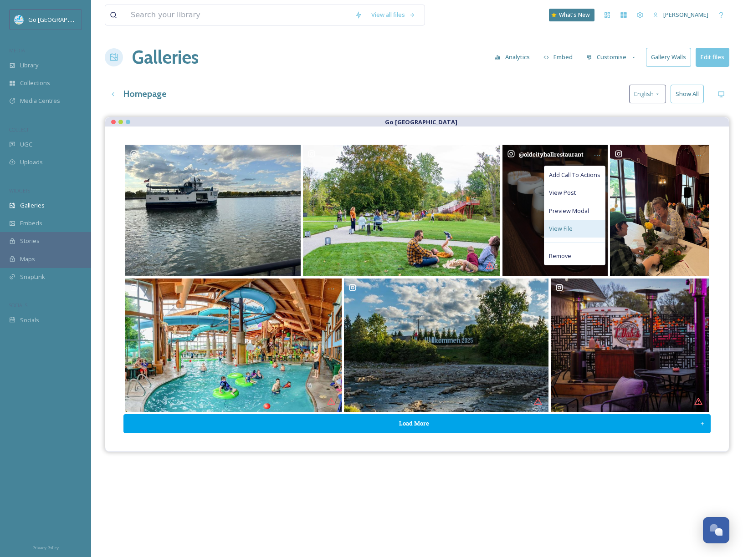
click at [567, 225] on span "View File" at bounding box center [561, 229] width 24 height 9
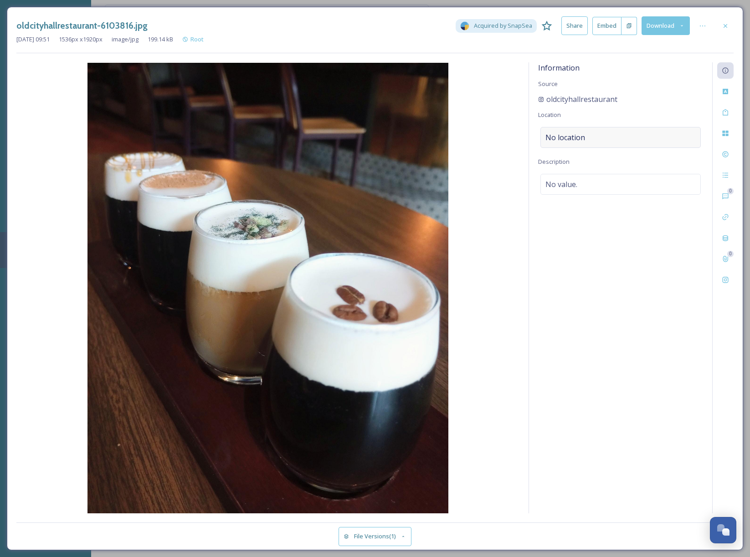
click at [633, 132] on div "No location" at bounding box center [620, 137] width 160 height 21
click at [634, 135] on input at bounding box center [620, 138] width 159 height 20
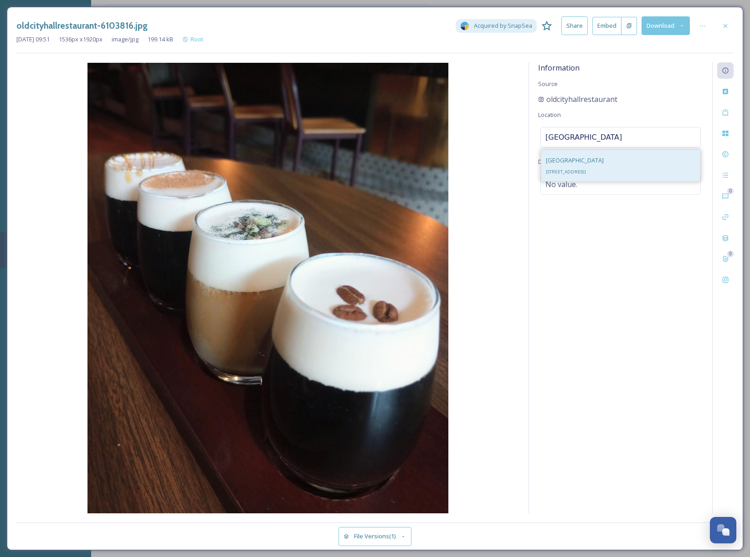
type input "old city hall bay city"
click at [586, 171] on span "814 Saginaw St, Bay City, MI 48708, USA" at bounding box center [566, 172] width 40 height 6
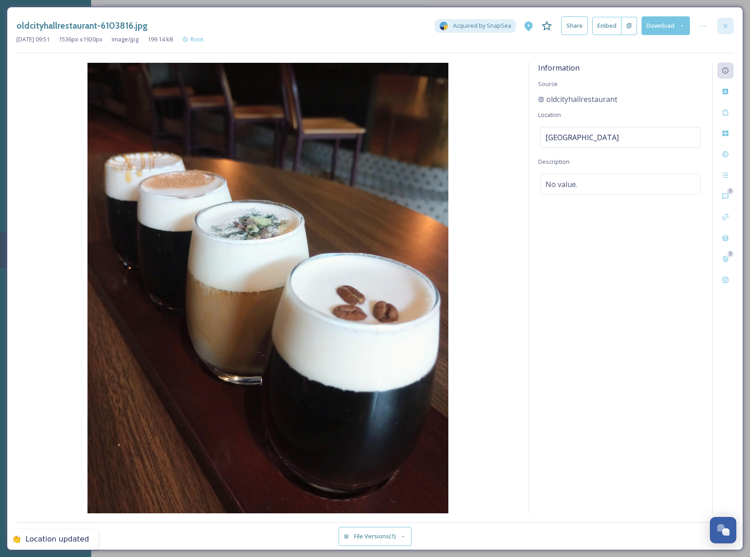
click at [724, 24] on icon at bounding box center [724, 25] width 7 height 7
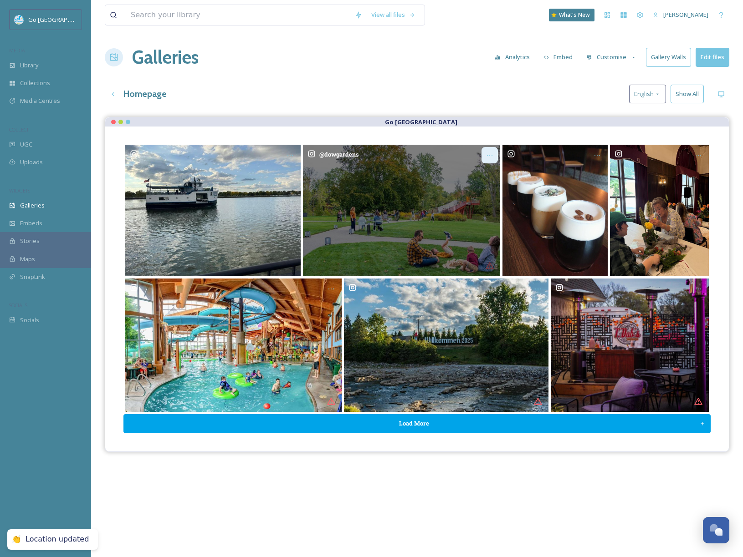
click at [489, 153] on icon "Opens media popup. Media description: dowgardens-6103819.jpg." at bounding box center [489, 155] width 7 height 7
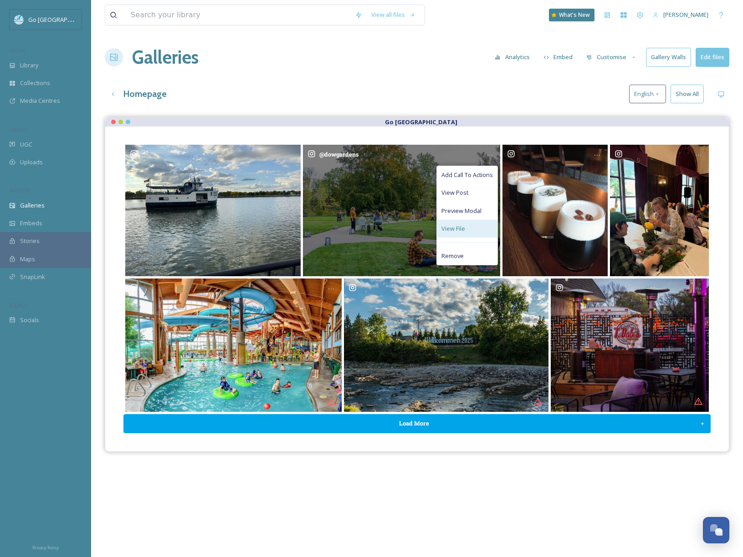
click at [467, 229] on div "View File" at bounding box center [467, 229] width 61 height 18
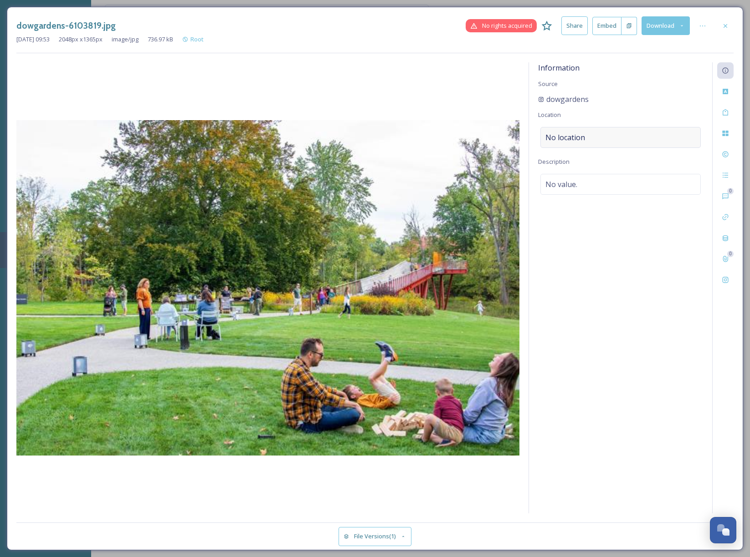
click at [608, 128] on div "No location" at bounding box center [620, 137] width 160 height 21
click at [619, 138] on input at bounding box center [620, 138] width 159 height 20
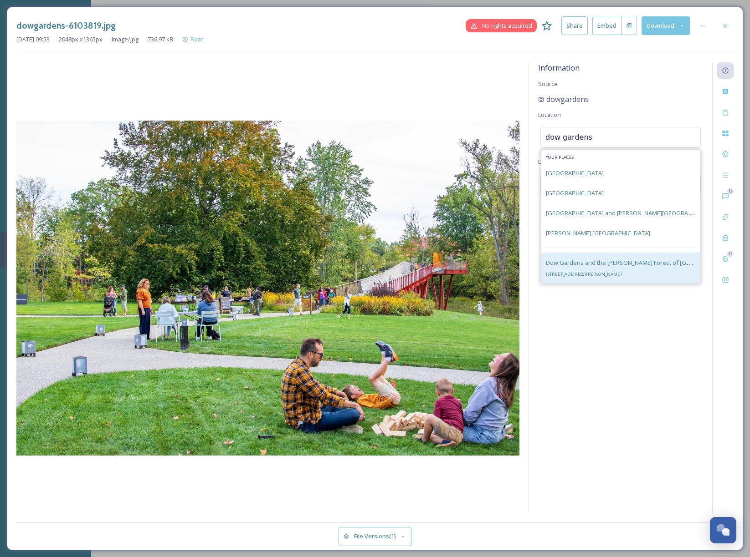
type input "dow gardens"
click at [636, 267] on div "[GEOGRAPHIC_DATA] and the [PERSON_NAME] Forest of [GEOGRAPHIC_DATA] [STREET_ADD…" at bounding box center [620, 268] width 149 height 22
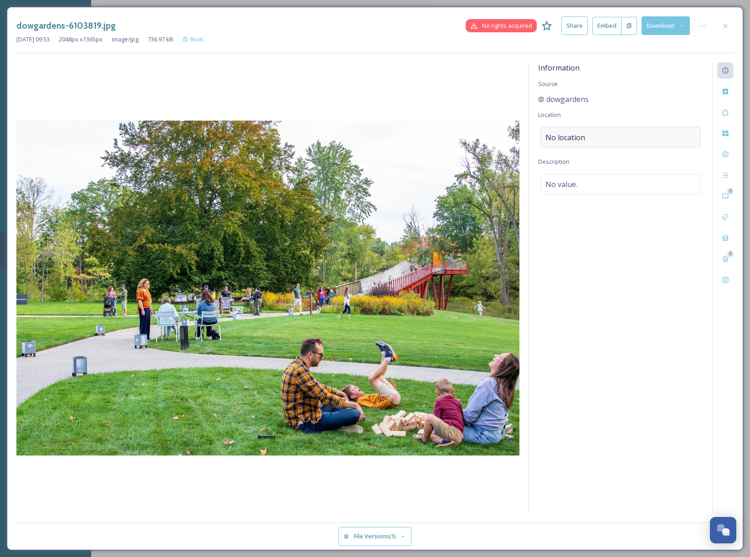
click at [623, 136] on div "No location" at bounding box center [620, 137] width 160 height 21
click at [643, 138] on input at bounding box center [620, 138] width 159 height 20
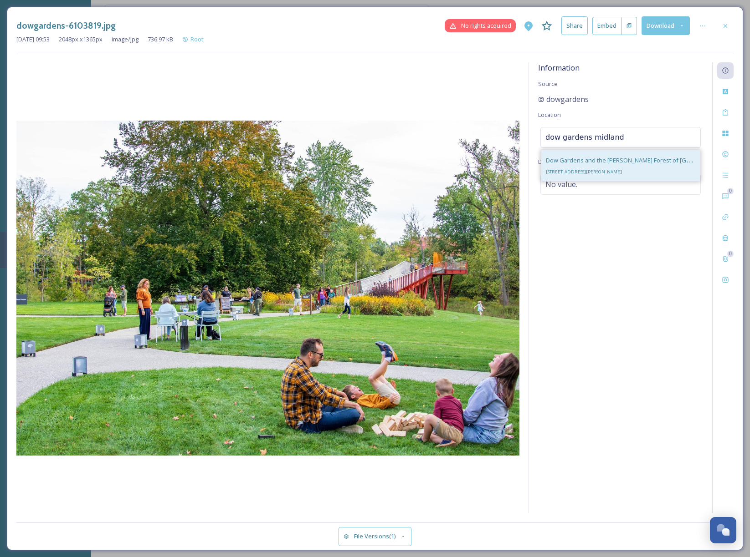
type input "dow gardens midland"
click at [562, 157] on span "Dow Gardens and the [PERSON_NAME] Forest of [GEOGRAPHIC_DATA]" at bounding box center [642, 160] width 192 height 9
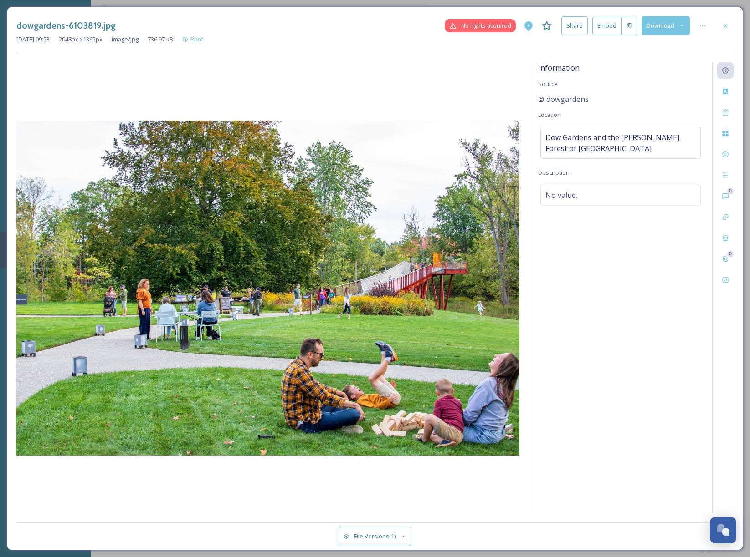
click at [639, 298] on div "Information Source dowgardens Location Dow Gardens and the Whiting Forest of Do…" at bounding box center [620, 287] width 183 height 451
click at [656, 142] on span "Dow Gardens and the [PERSON_NAME] Forest of [GEOGRAPHIC_DATA]" at bounding box center [620, 143] width 150 height 22
click at [654, 138] on input at bounding box center [620, 138] width 159 height 20
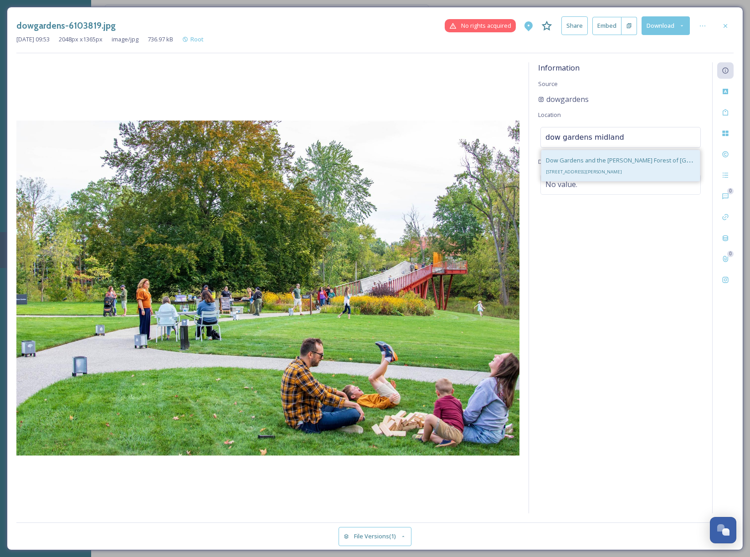
type input "dow gardens midland"
click at [606, 169] on span "[STREET_ADDRESS][PERSON_NAME]" at bounding box center [584, 172] width 76 height 6
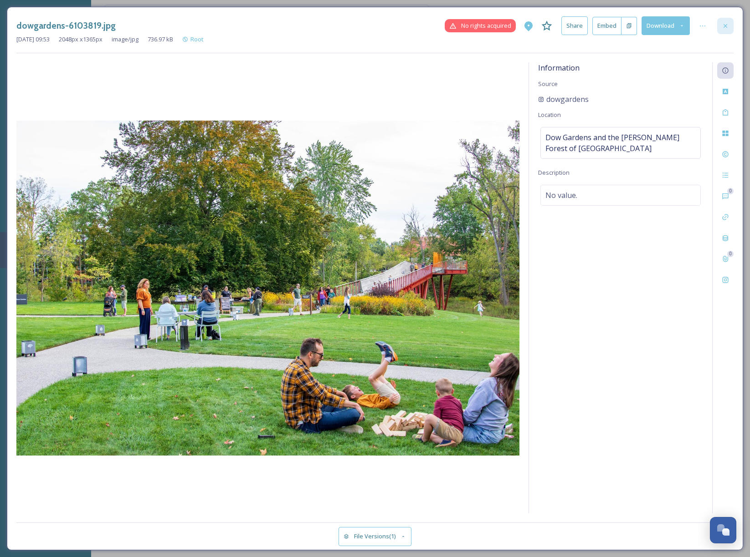
click at [727, 25] on icon at bounding box center [724, 25] width 7 height 7
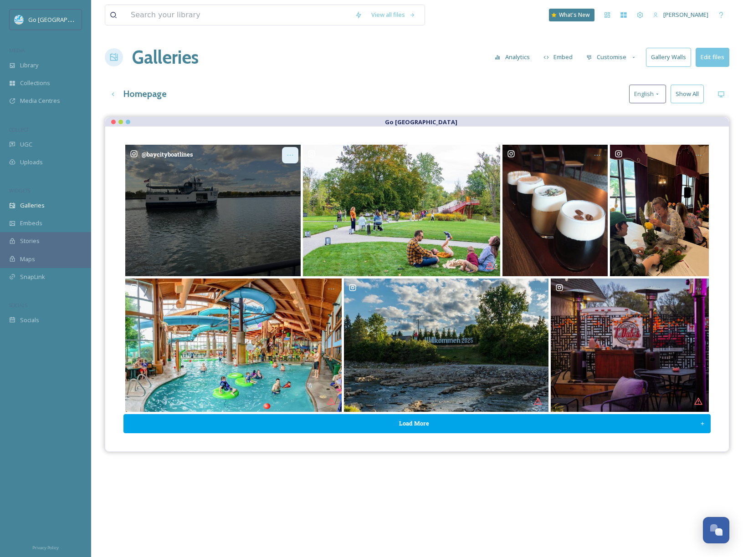
click at [288, 153] on icon "Opens media popup. Media description: baycityboatlines-6103818.jpg." at bounding box center [289, 155] width 7 height 7
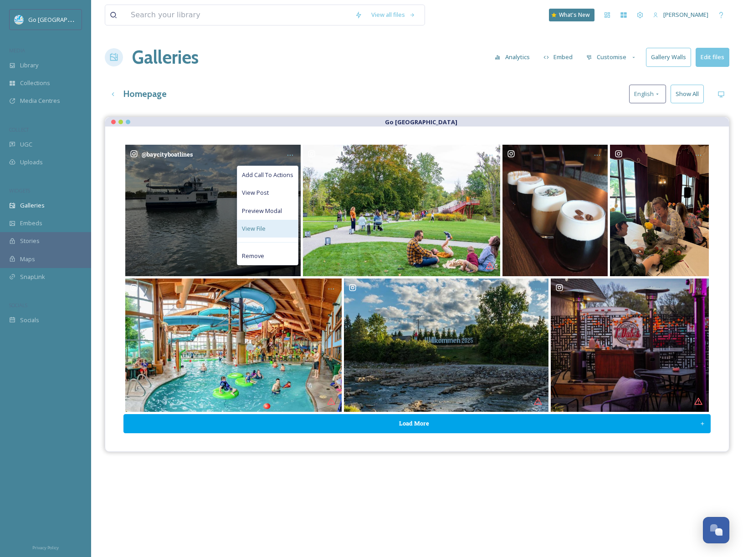
click at [268, 225] on div "View File" at bounding box center [267, 229] width 61 height 18
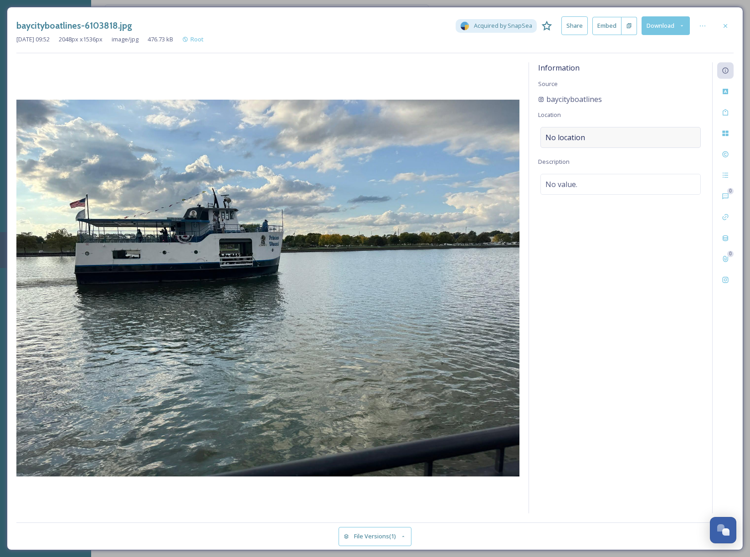
click at [569, 138] on span "No location" at bounding box center [565, 137] width 40 height 11
click at [611, 134] on input at bounding box center [620, 138] width 159 height 20
click at [615, 133] on input "bay city boatlines" at bounding box center [620, 138] width 159 height 20
click at [590, 138] on input "bay city boatlines" at bounding box center [620, 138] width 159 height 20
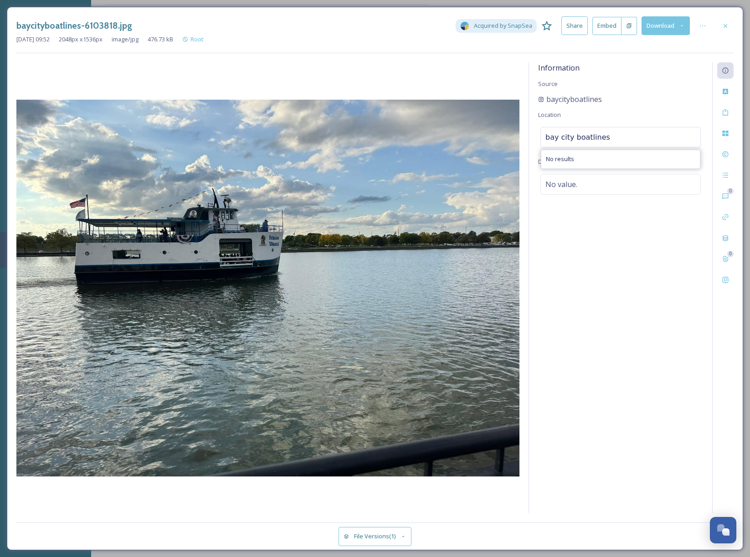
click at [590, 138] on input "bay city boatlines" at bounding box center [620, 138] width 159 height 20
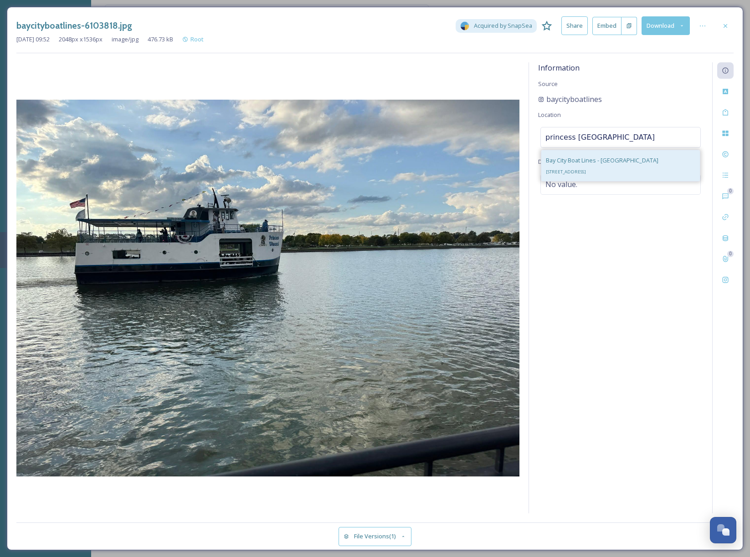
type input "princess wenonah bay city"
click at [620, 164] on div "Bay City Boat Lines - Wenonah Park Dock 801 N Water St, Bay City, MI 48708, USA" at bounding box center [602, 166] width 112 height 22
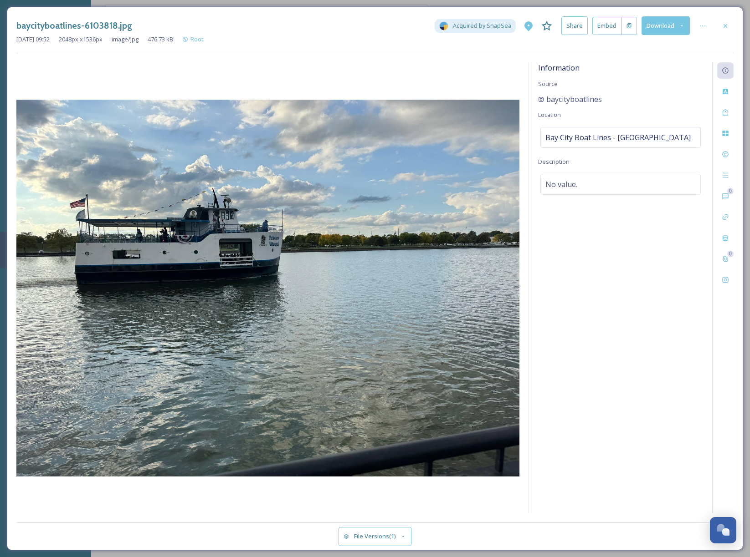
click at [666, 340] on div "Information Source baycityboatlines Location Bay City Boat Lines - Wenonah Park…" at bounding box center [620, 287] width 183 height 451
click at [731, 24] on div at bounding box center [725, 26] width 16 height 16
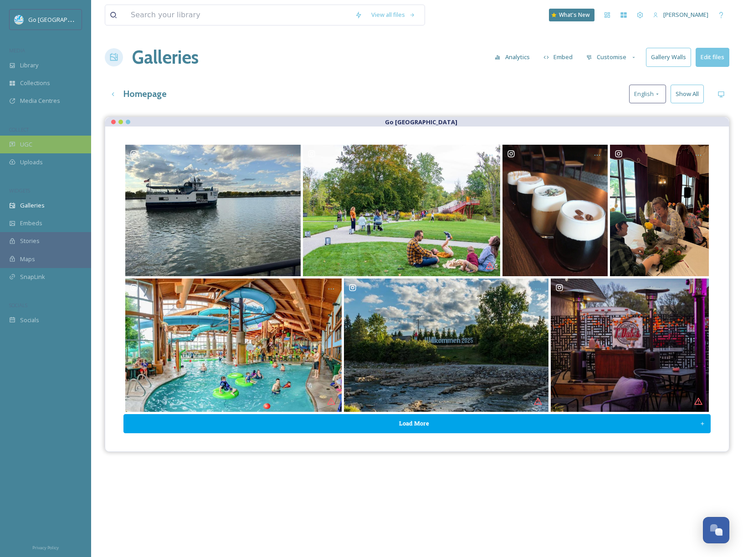
click at [25, 143] on span "UGC" at bounding box center [26, 144] width 12 height 9
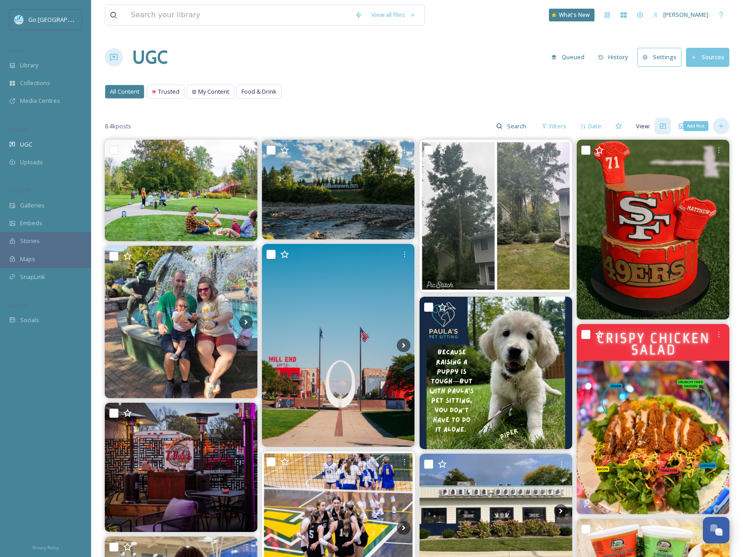
click at [719, 127] on icon at bounding box center [720, 126] width 7 height 7
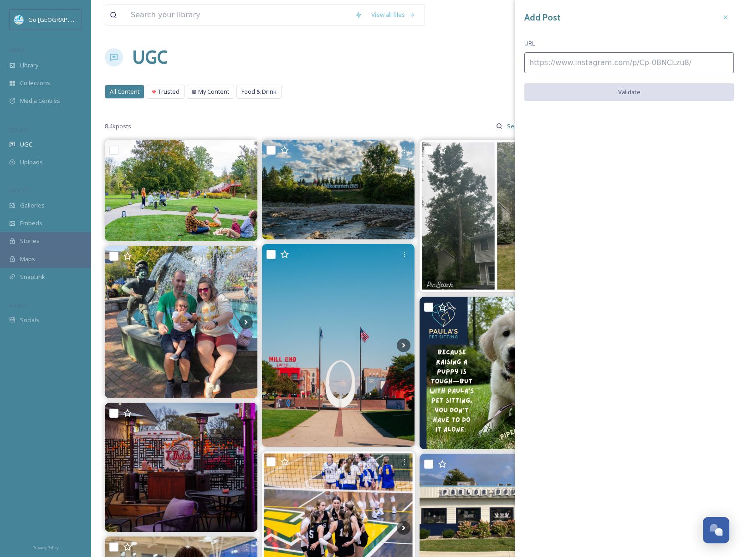
click at [598, 62] on input at bounding box center [629, 62] width 210 height 21
paste input "[URL][DOMAIN_NAME]"
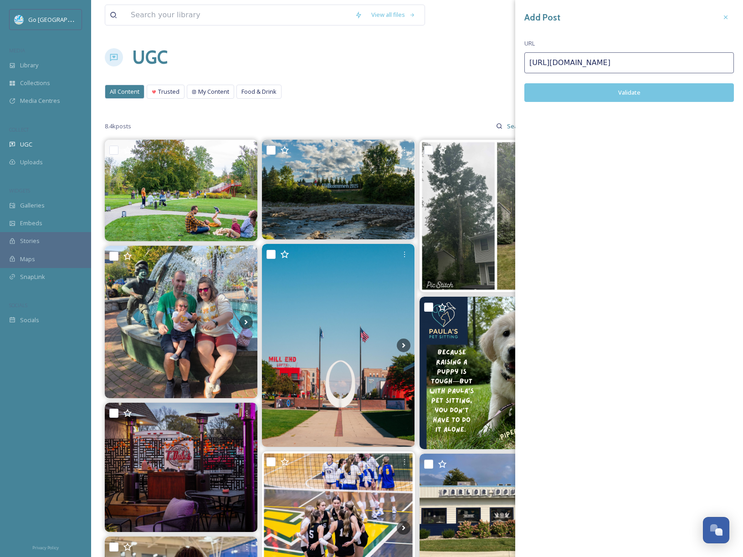
type input "[URL][DOMAIN_NAME]"
click at [641, 87] on button "Validate" at bounding box center [629, 92] width 210 height 19
click at [634, 95] on button "Add Post" at bounding box center [629, 92] width 210 height 19
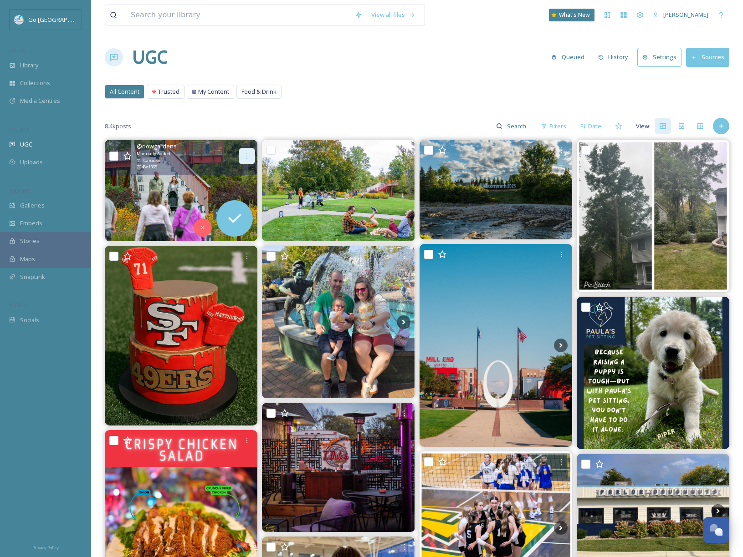
click at [248, 154] on icon at bounding box center [246, 156] width 7 height 7
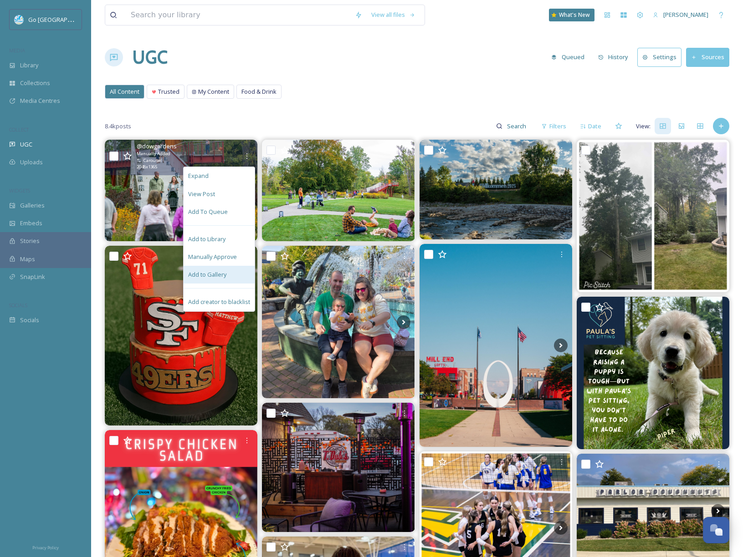
click at [219, 266] on div "Add to Gallery" at bounding box center [219, 275] width 71 height 18
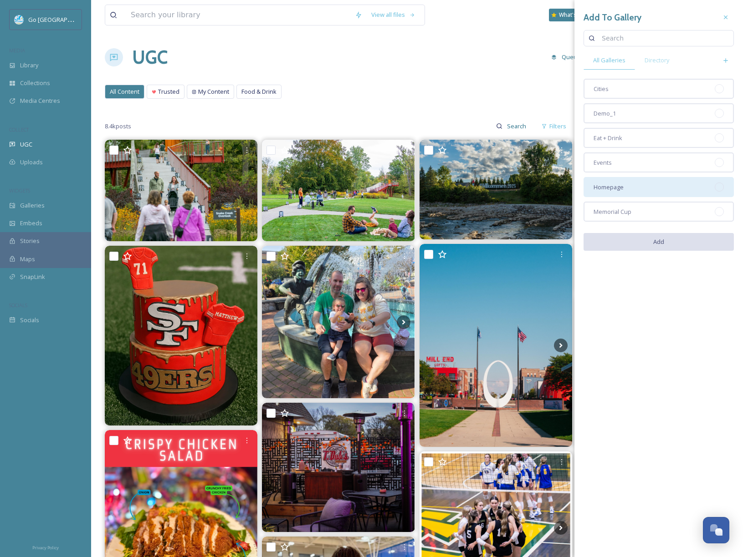
click at [602, 187] on span "Homepage" at bounding box center [608, 187] width 30 height 9
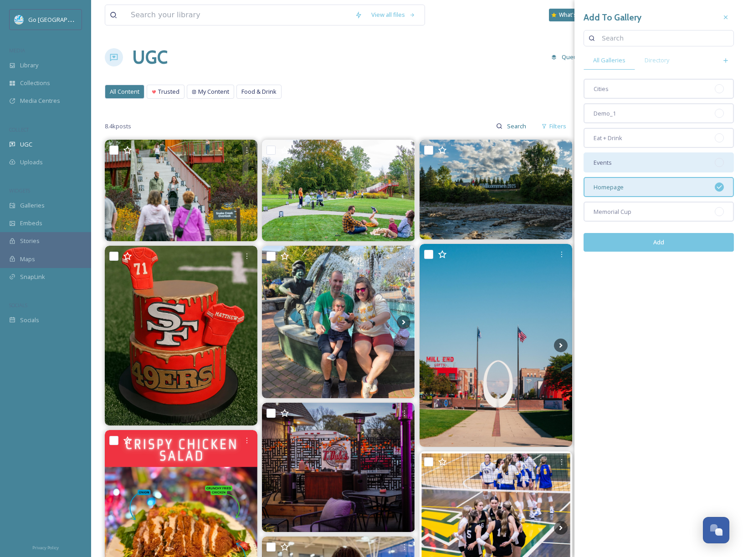
click at [606, 165] on span "Events" at bounding box center [602, 162] width 18 height 9
click at [661, 244] on button "Add" at bounding box center [658, 242] width 150 height 19
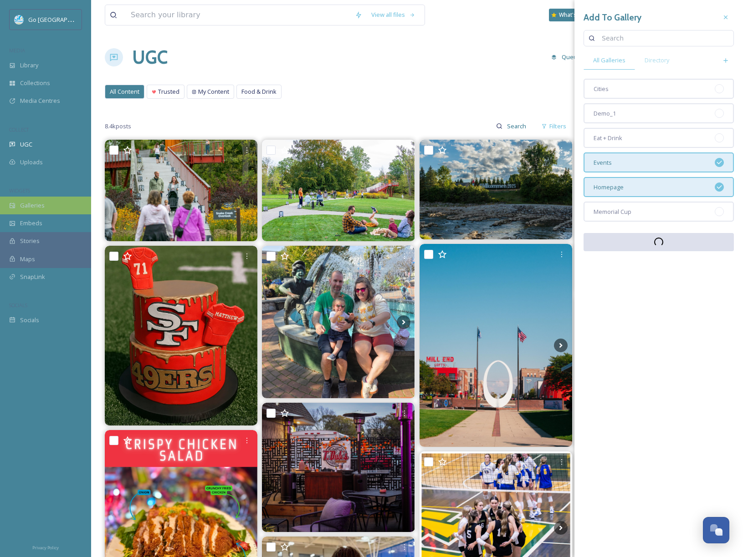
click at [36, 205] on span "Galleries" at bounding box center [32, 205] width 25 height 9
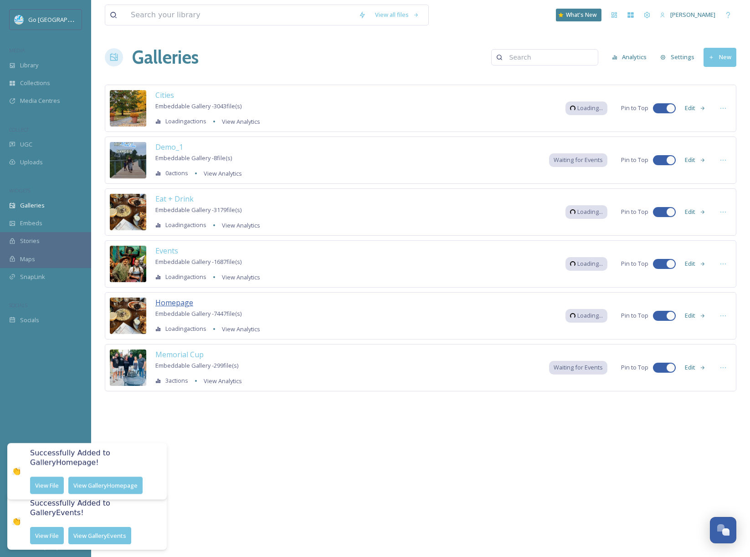
click at [165, 305] on span "Homepage" at bounding box center [174, 303] width 38 height 10
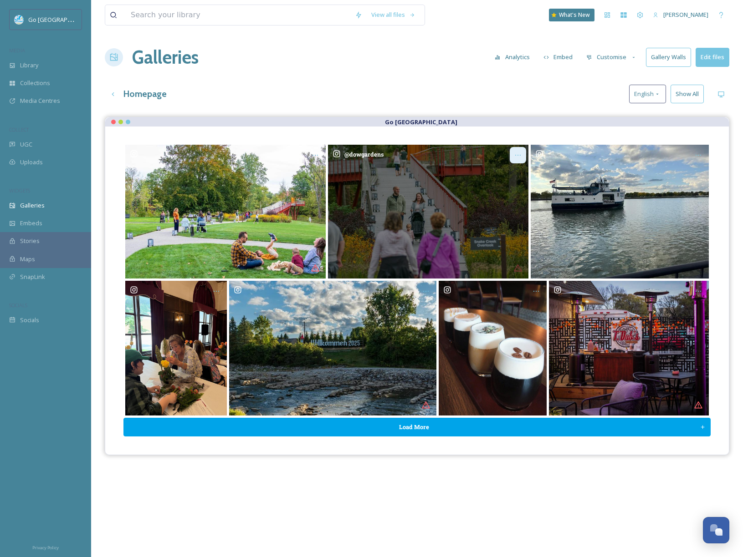
click at [518, 153] on icon "Opens media popup. Media description: dowgardens-6104419.jpg." at bounding box center [517, 155] width 7 height 7
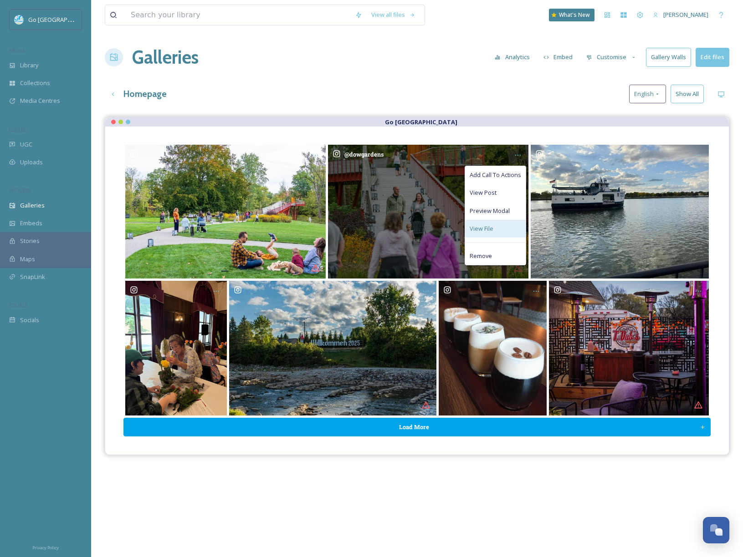
click at [490, 225] on span "View File" at bounding box center [482, 229] width 24 height 9
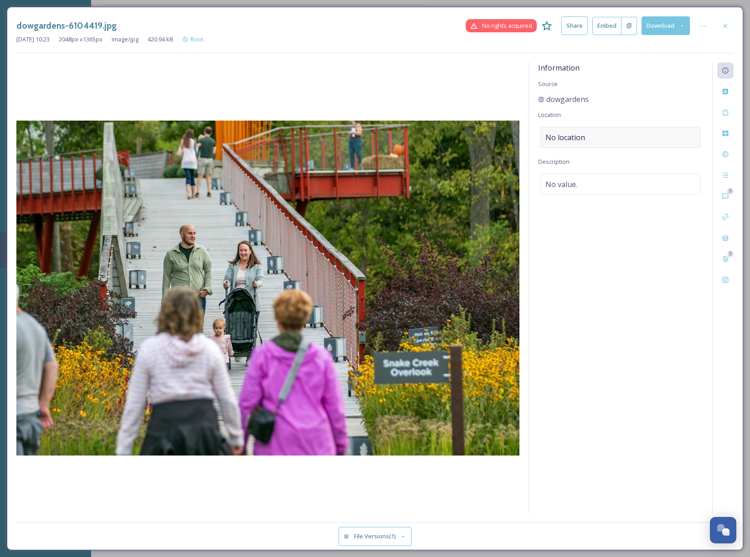
click at [591, 133] on div "No location" at bounding box center [620, 137] width 160 height 21
click at [591, 138] on input at bounding box center [620, 138] width 159 height 20
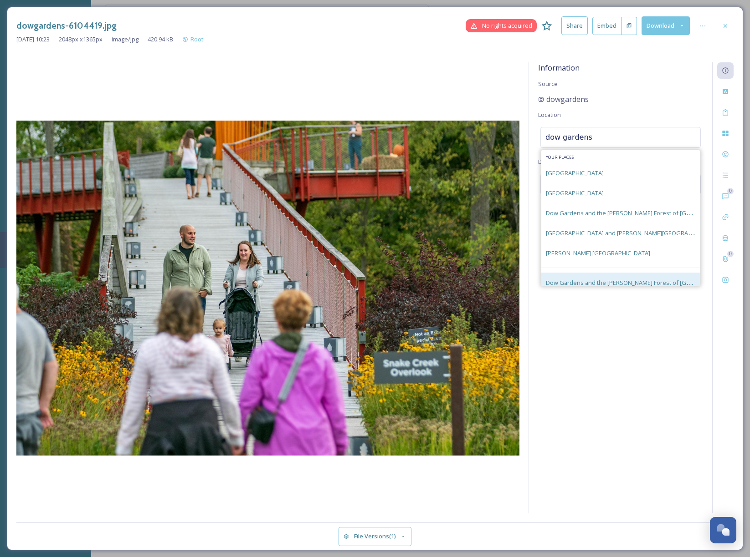
type input "dow gardens"
click at [596, 273] on div "[GEOGRAPHIC_DATA] and the [PERSON_NAME] Forest of [GEOGRAPHIC_DATA] [STREET_ADD…" at bounding box center [620, 288] width 158 height 31
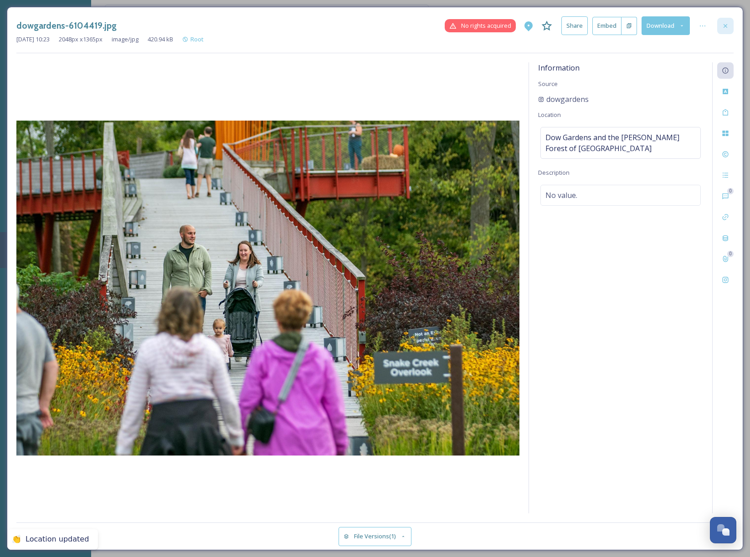
click at [721, 22] on icon at bounding box center [724, 25] width 7 height 7
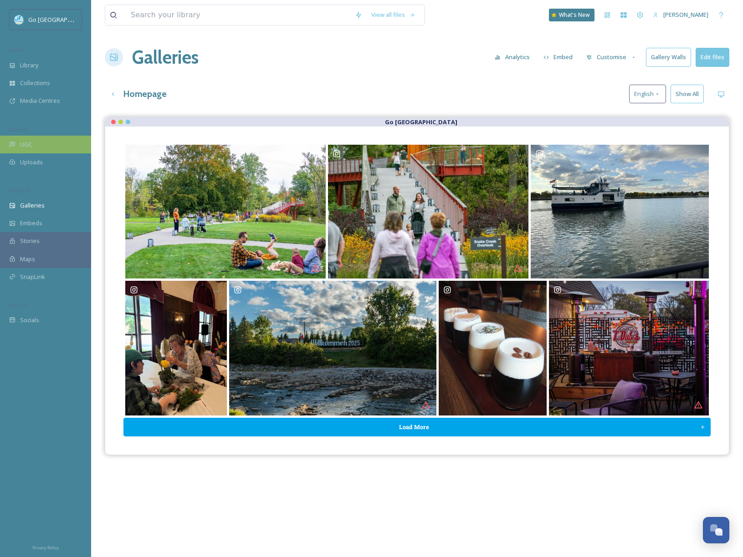
click at [26, 149] on div "UGC" at bounding box center [45, 145] width 91 height 18
